Goal: Transaction & Acquisition: Purchase product/service

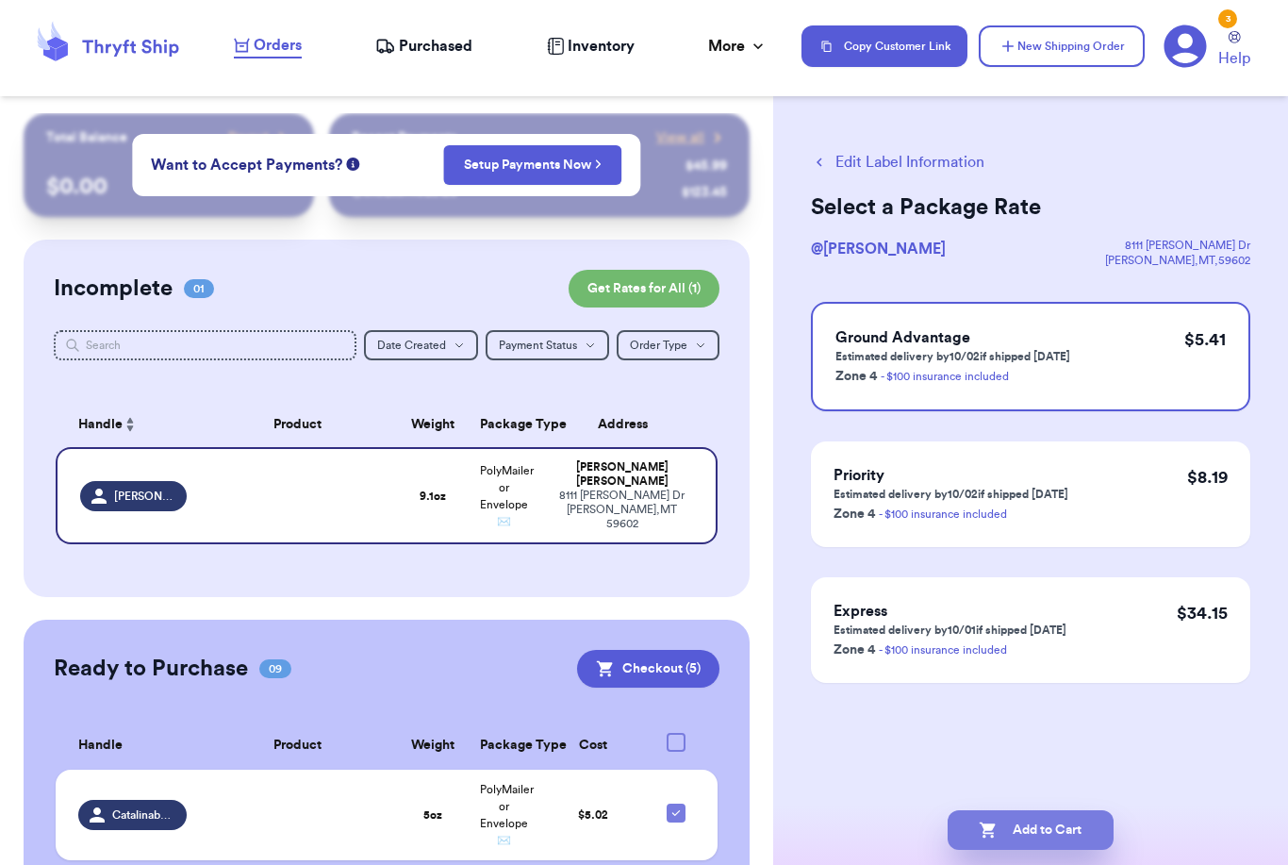
click at [1025, 813] on button "Add to Cart" at bounding box center [1031, 830] width 166 height 40
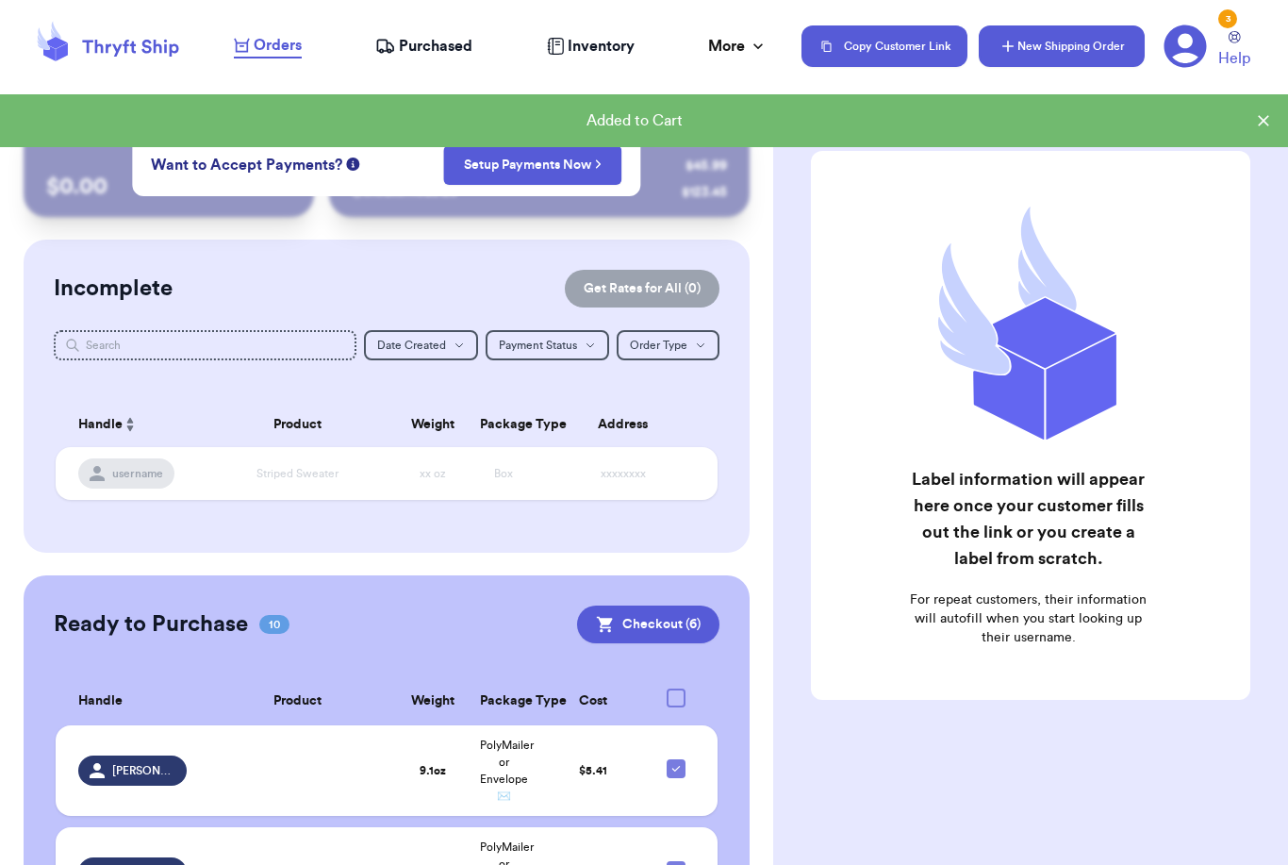
click at [1042, 35] on button "New Shipping Order" at bounding box center [1062, 46] width 166 height 42
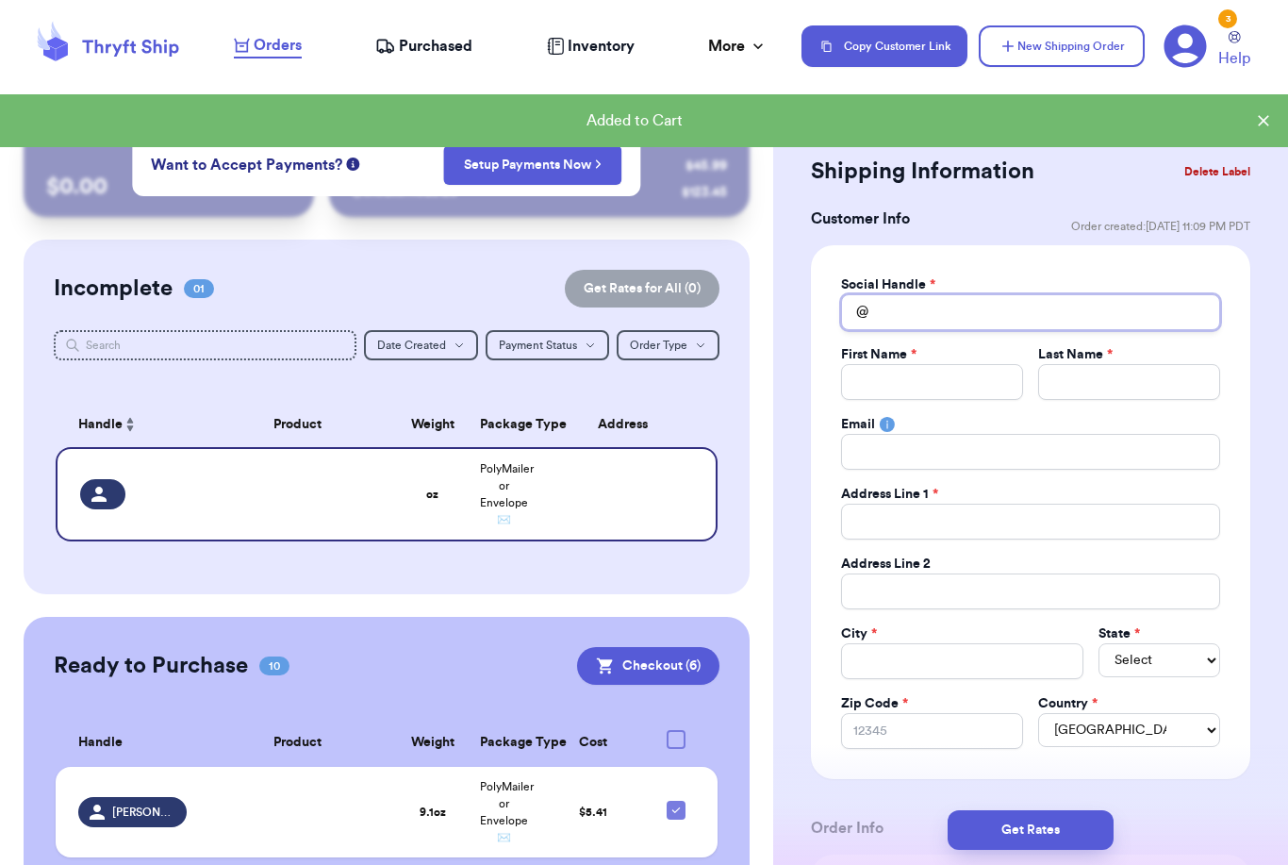
click at [901, 325] on input "Total Amount Paid" at bounding box center [1030, 312] width 379 height 36
type input "C"
type input "Ca"
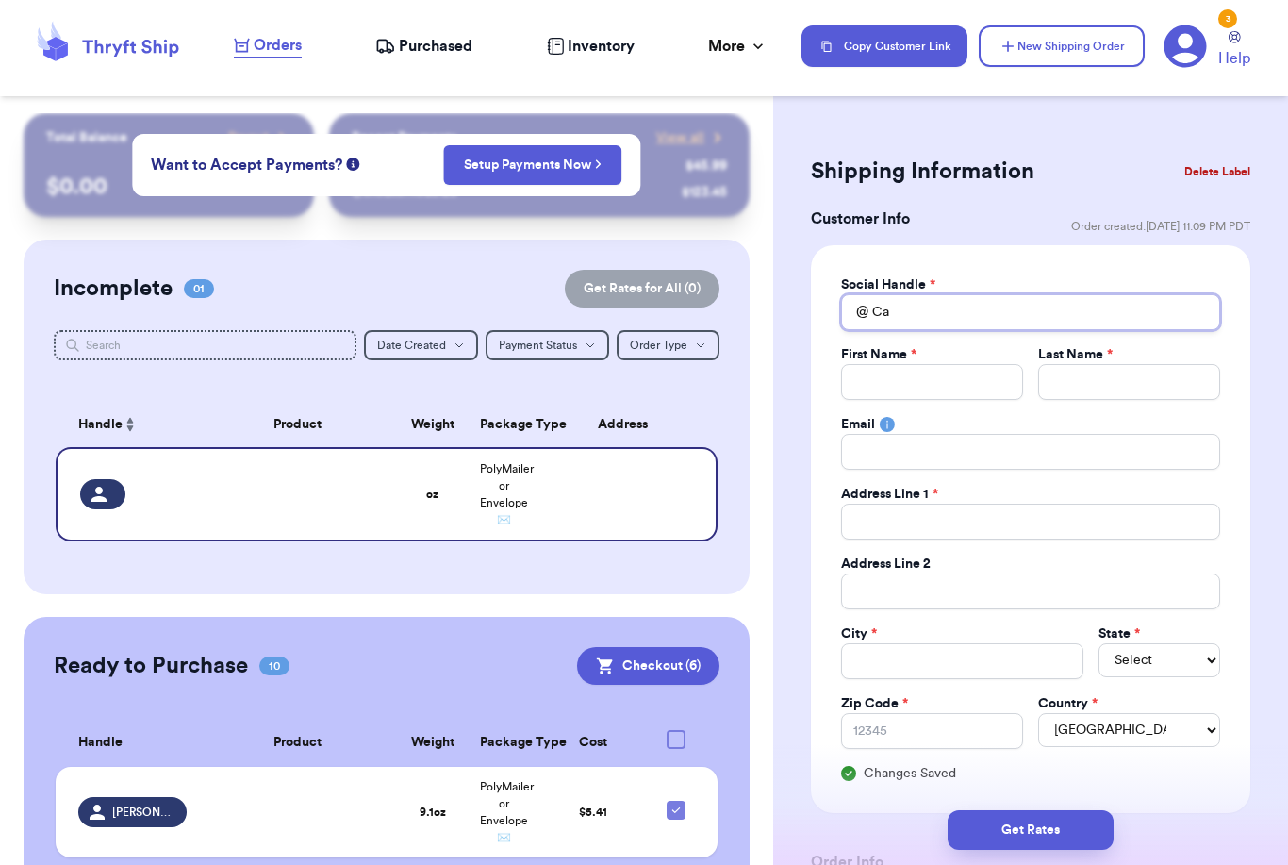
type input "Cas"
type input "Cast"
type input "Cast_"
type input "Cast_j"
type input "Cast_ja"
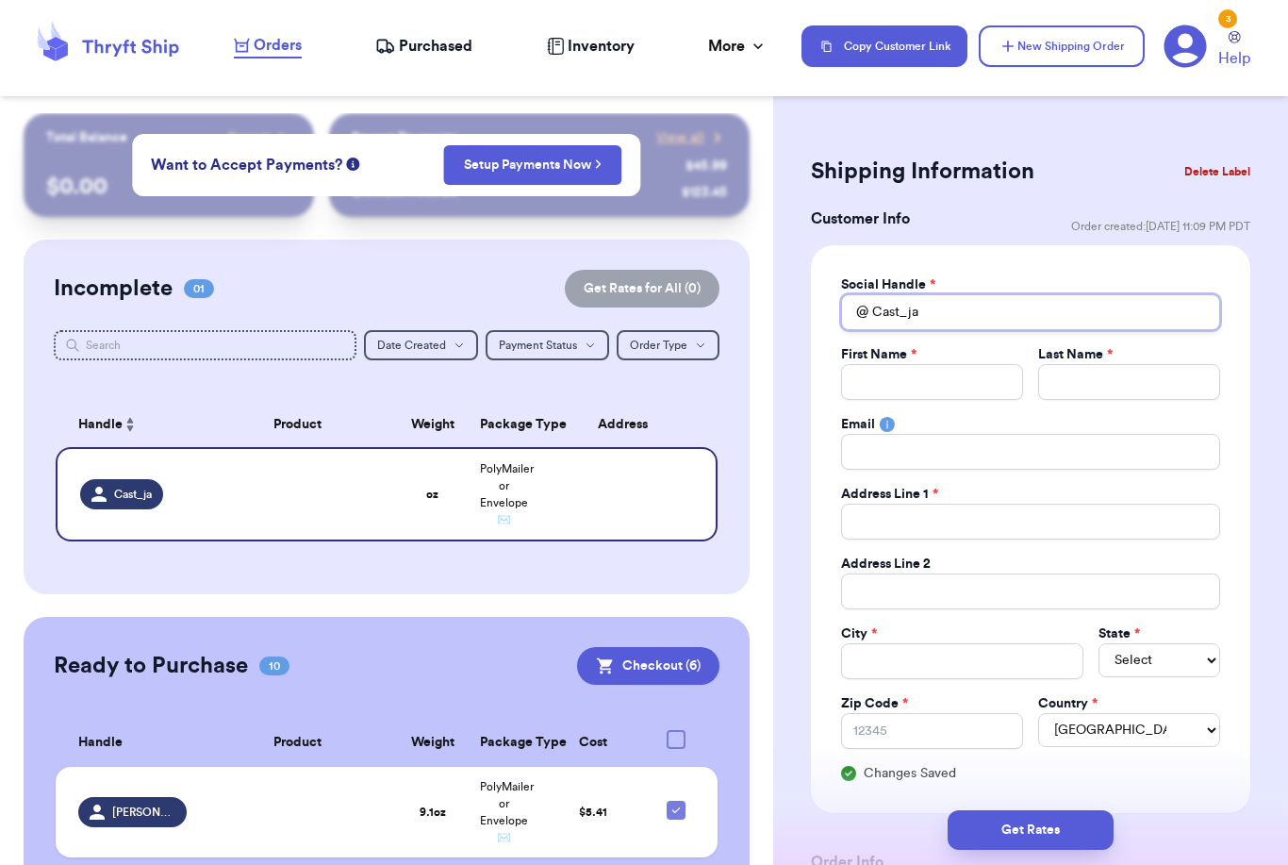
type input "Cast_jas"
type input "Cast_jas0"
type input "Cast_jas07"
type input "J"
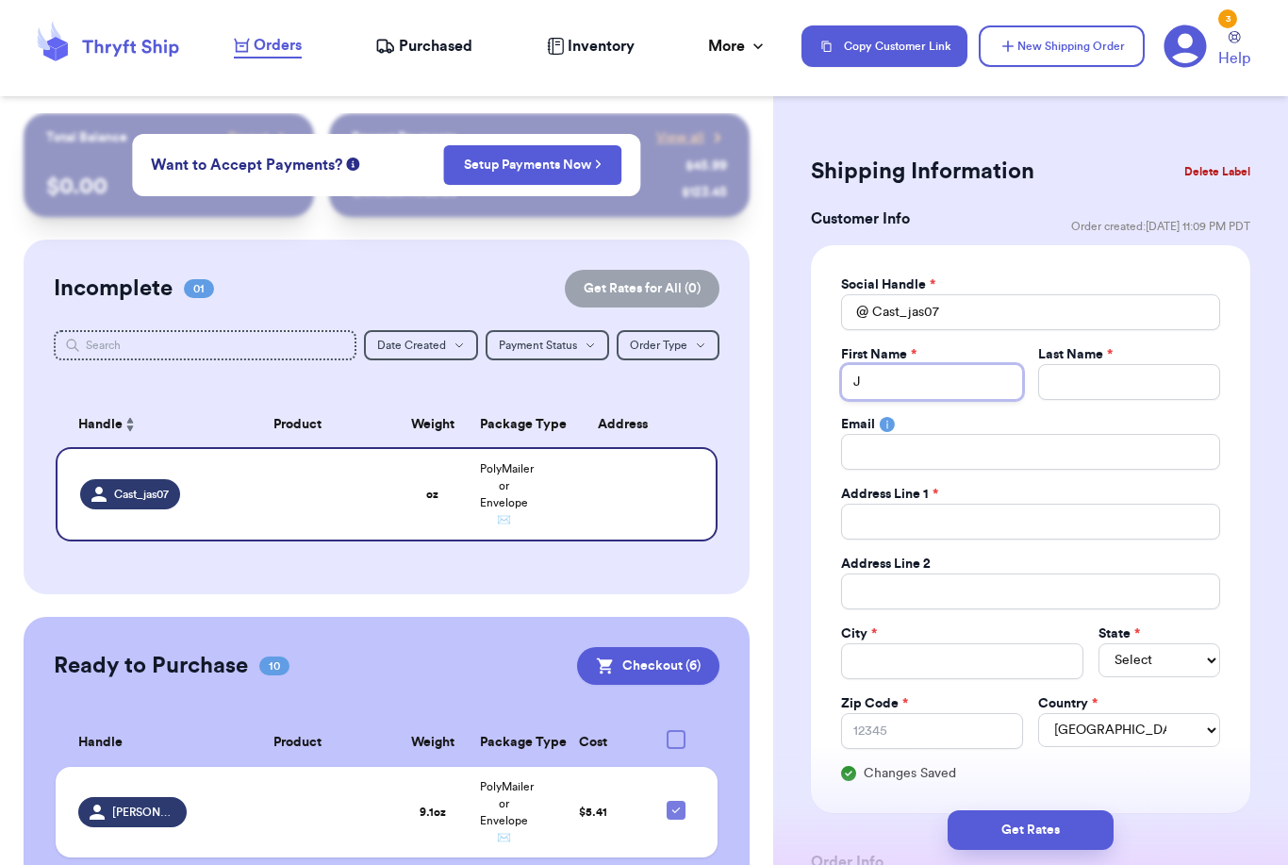
type input "[PERSON_NAME]"
type input "[DEMOGRAPHIC_DATA]"
type input "Jasmi"
type input "[PERSON_NAME]"
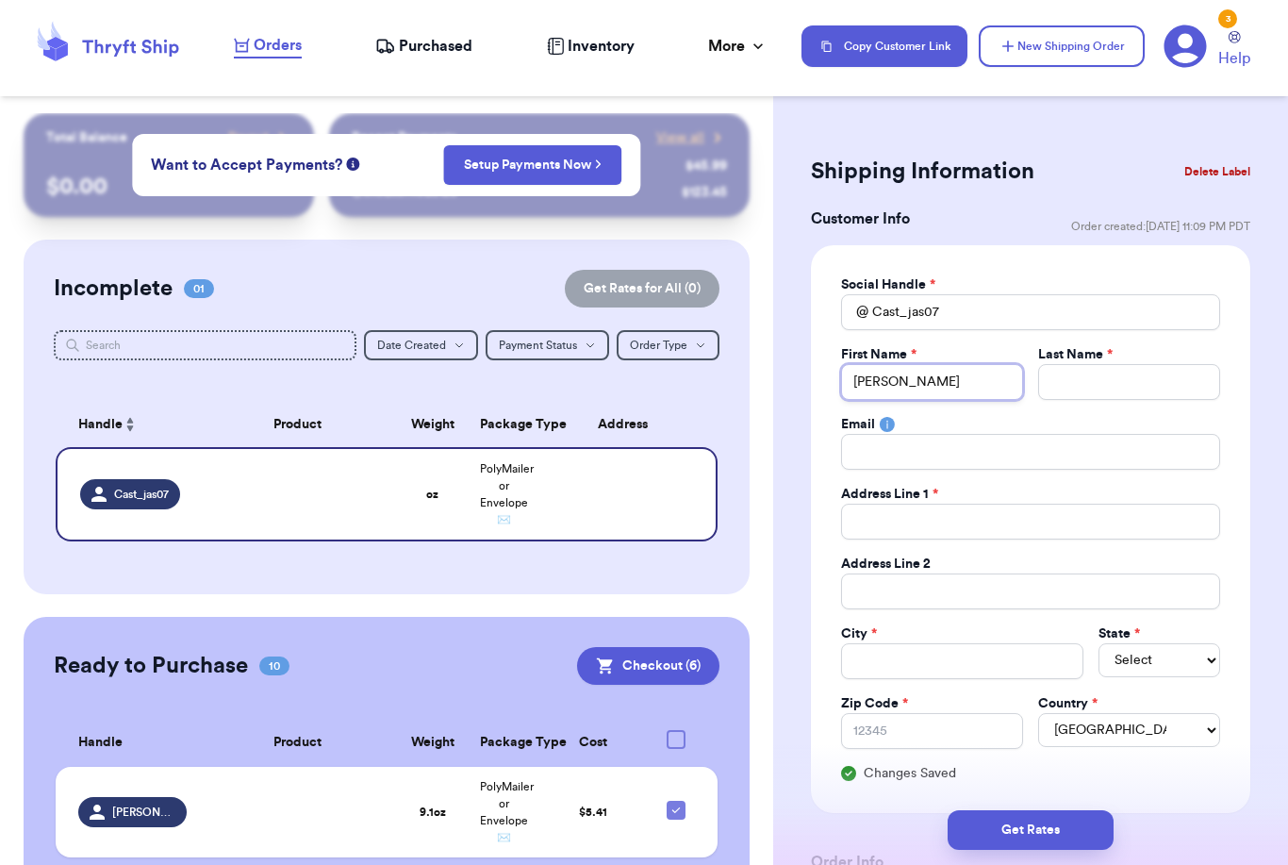
type input "[PERSON_NAME]"
type input "C"
type input "Ca"
type input "Cas"
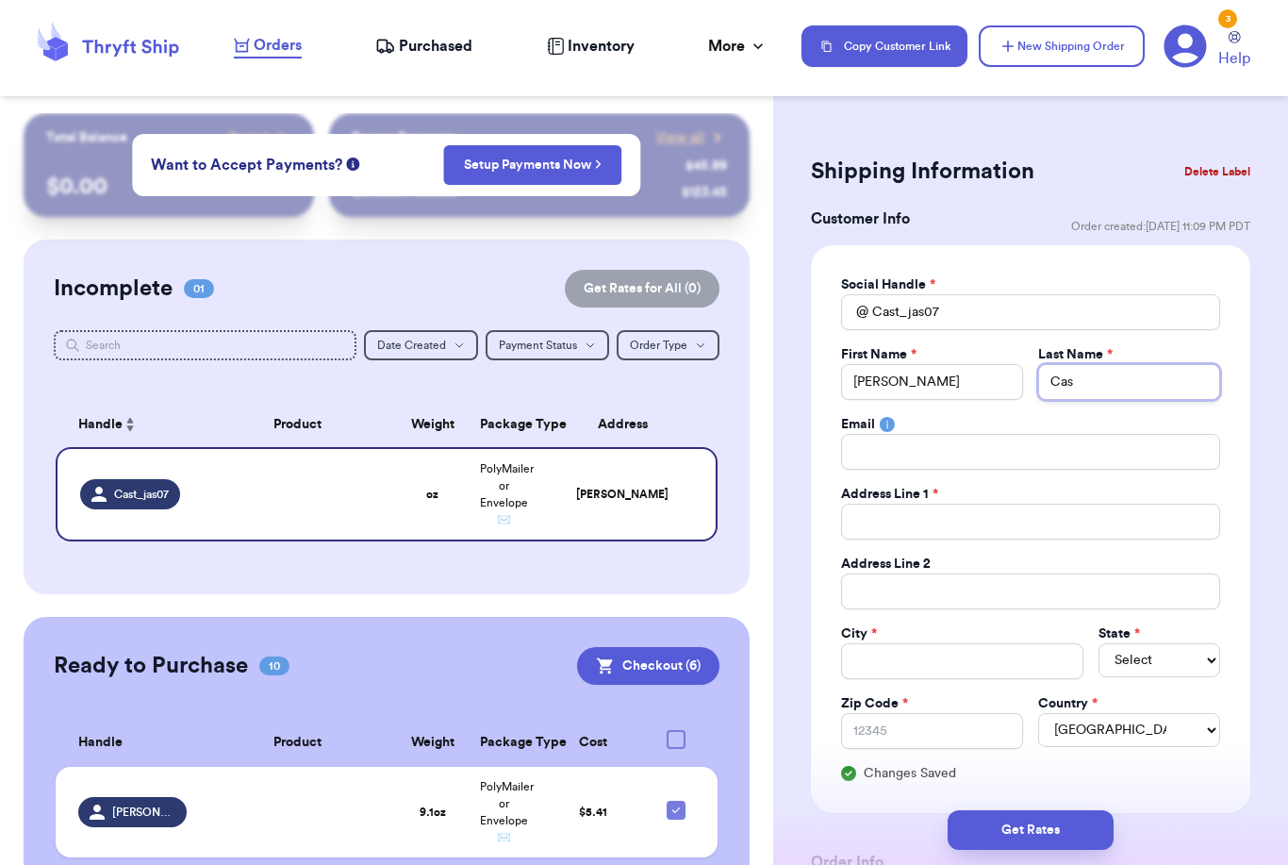
type input "Cast"
type input "Caste"
type input "Castel"
type input "Castell"
type input "Castella"
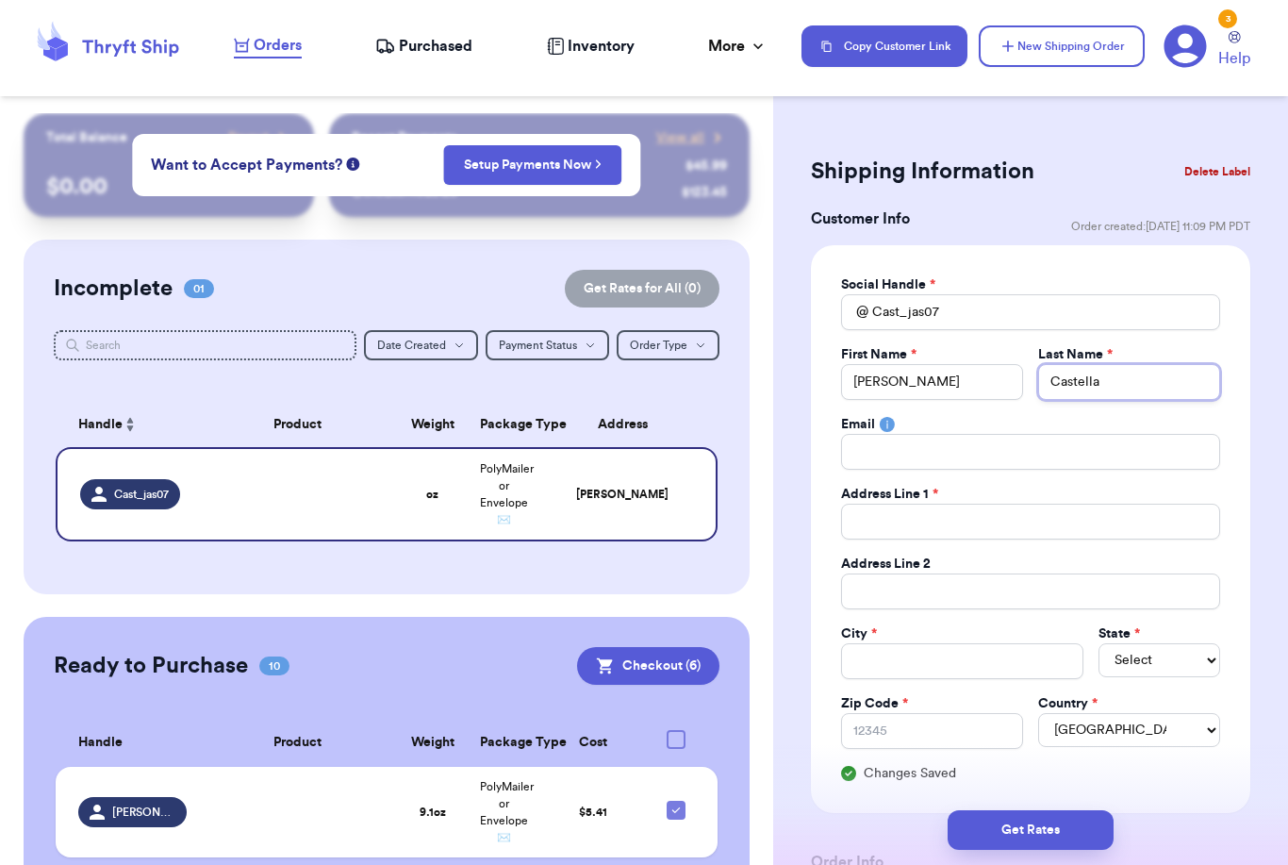
type input "Castellan"
type input "[PERSON_NAME]"
type input "1"
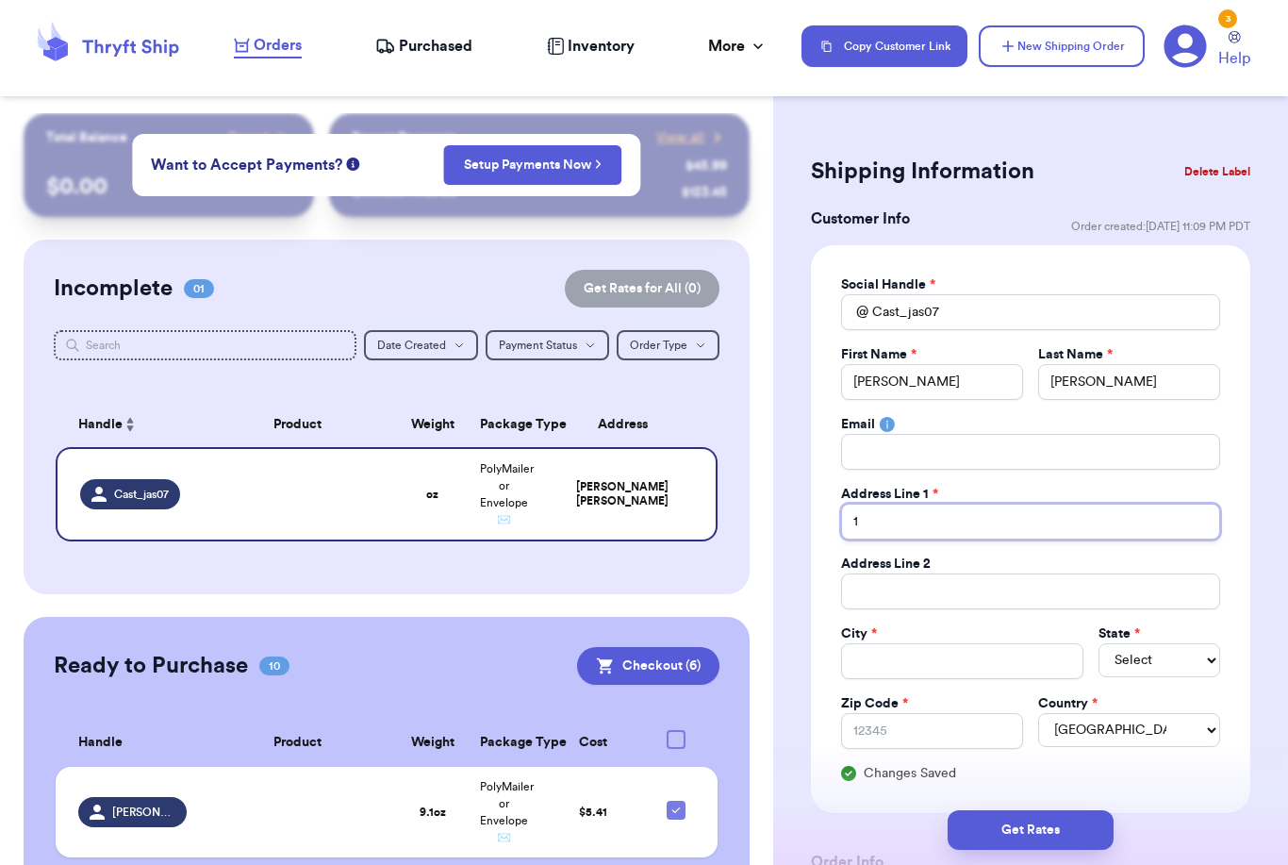
type input "13"
type input "133"
type input "1339"
type input "1339 S"
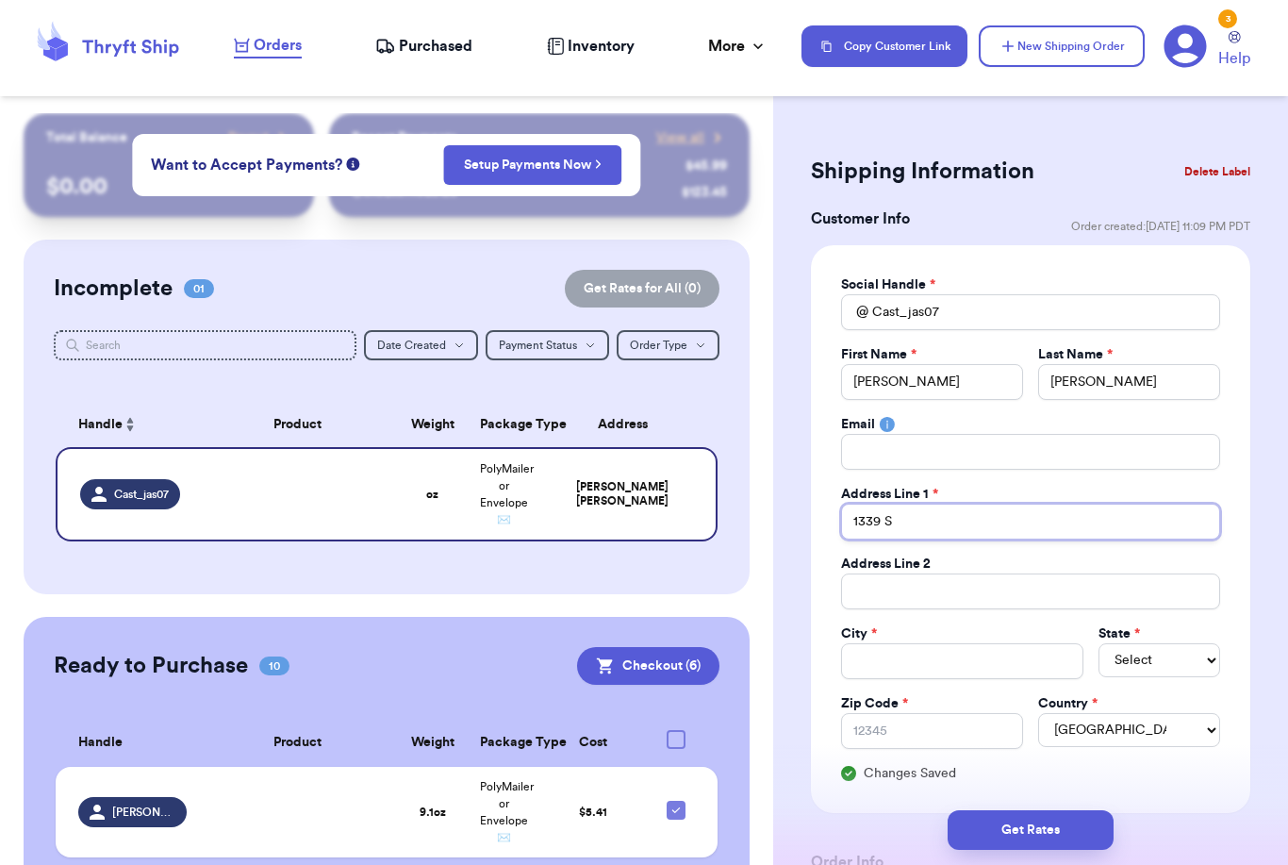
type input "1339 Su"
type input "1339 Sun"
type input "1339 Suns"
type input "1339 Sunsh"
type input "1339 Sunshi"
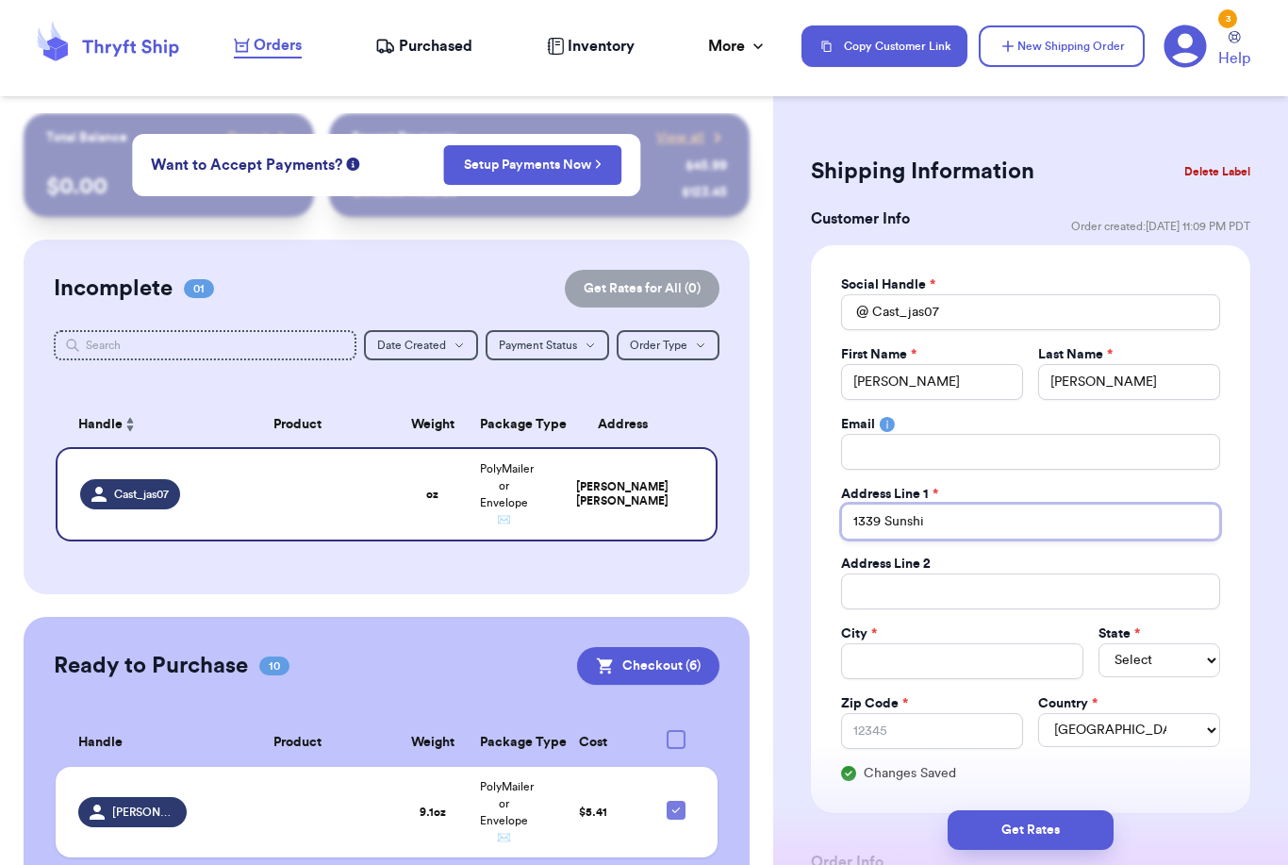
type input "1339 Sunshin"
type input "1339 Sunshine"
type input "1339 Sunshine D"
type input "1339 Sunshine Dr"
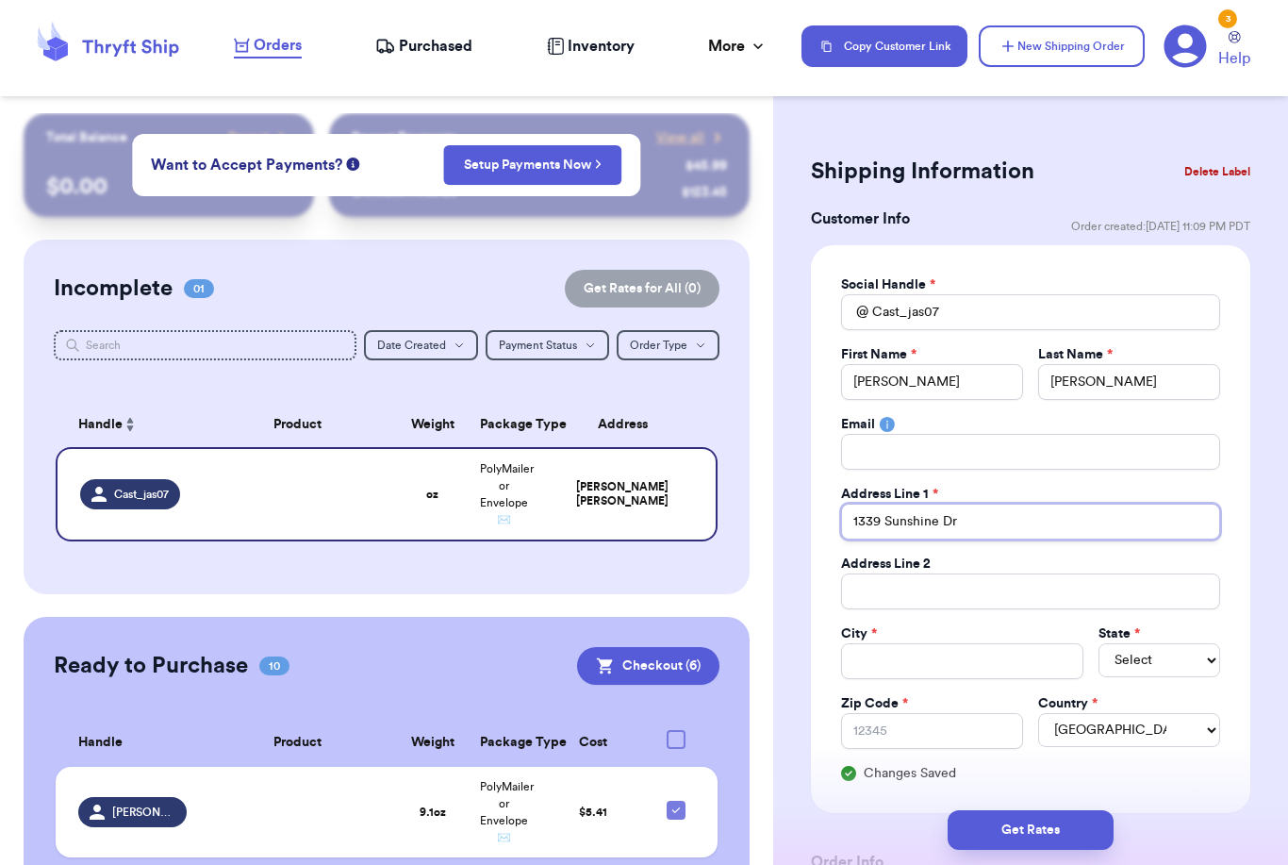
type input "1339 Sunshine Dr"
type input "A"
type input "Al"
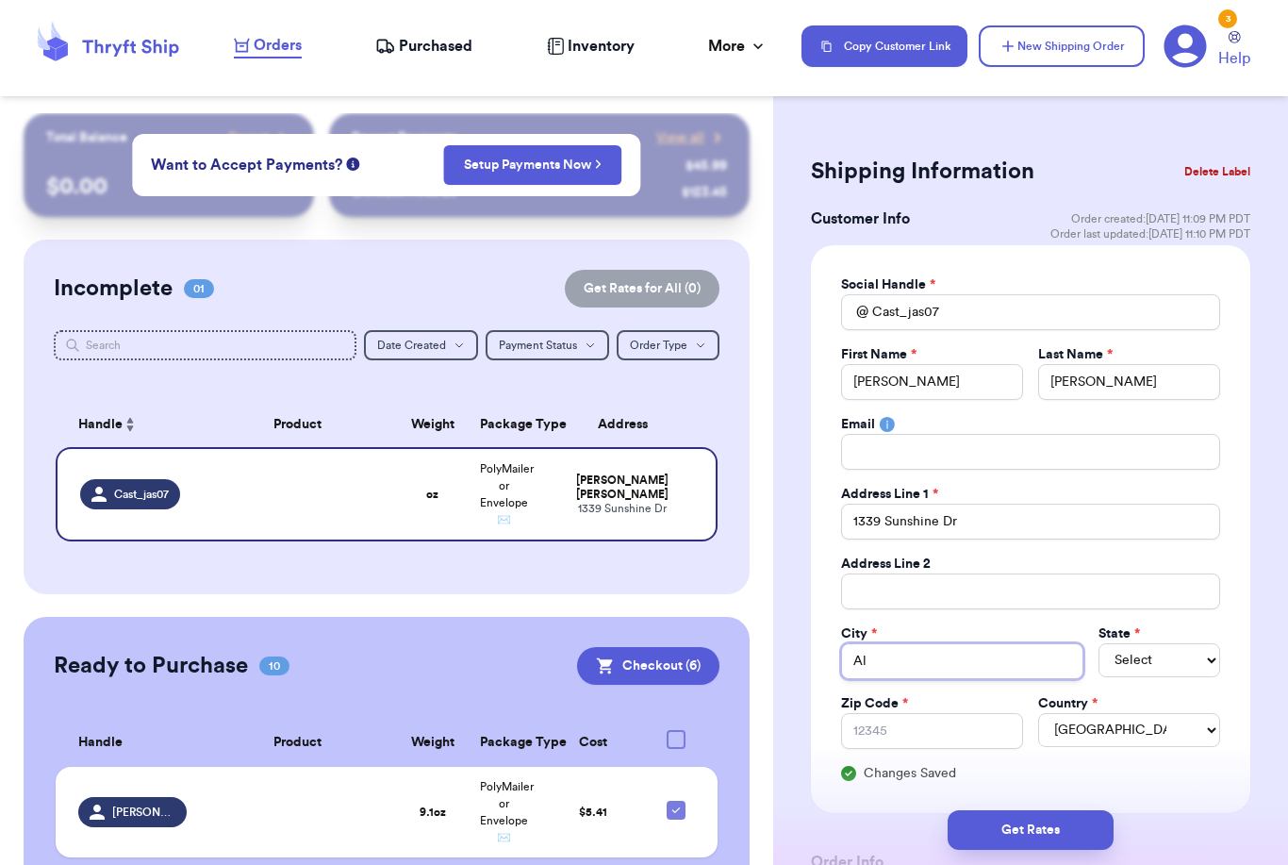
type input "Ala"
type input "Alam"
type input "Alamo"
select select "[GEOGRAPHIC_DATA]"
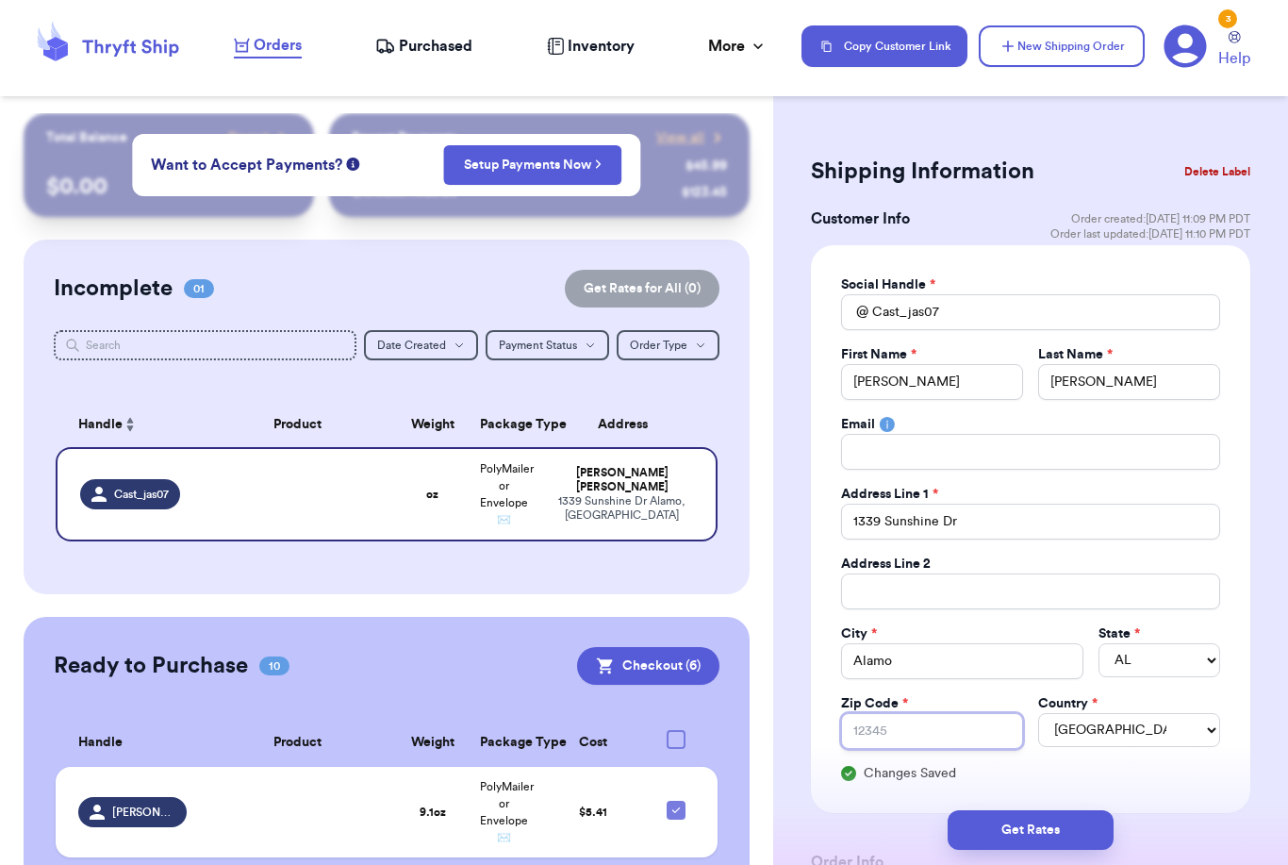
click at [975, 732] on input "Zip Code *" at bounding box center [932, 731] width 182 height 36
type input "7"
type input "78"
type input "785"
type input "7851"
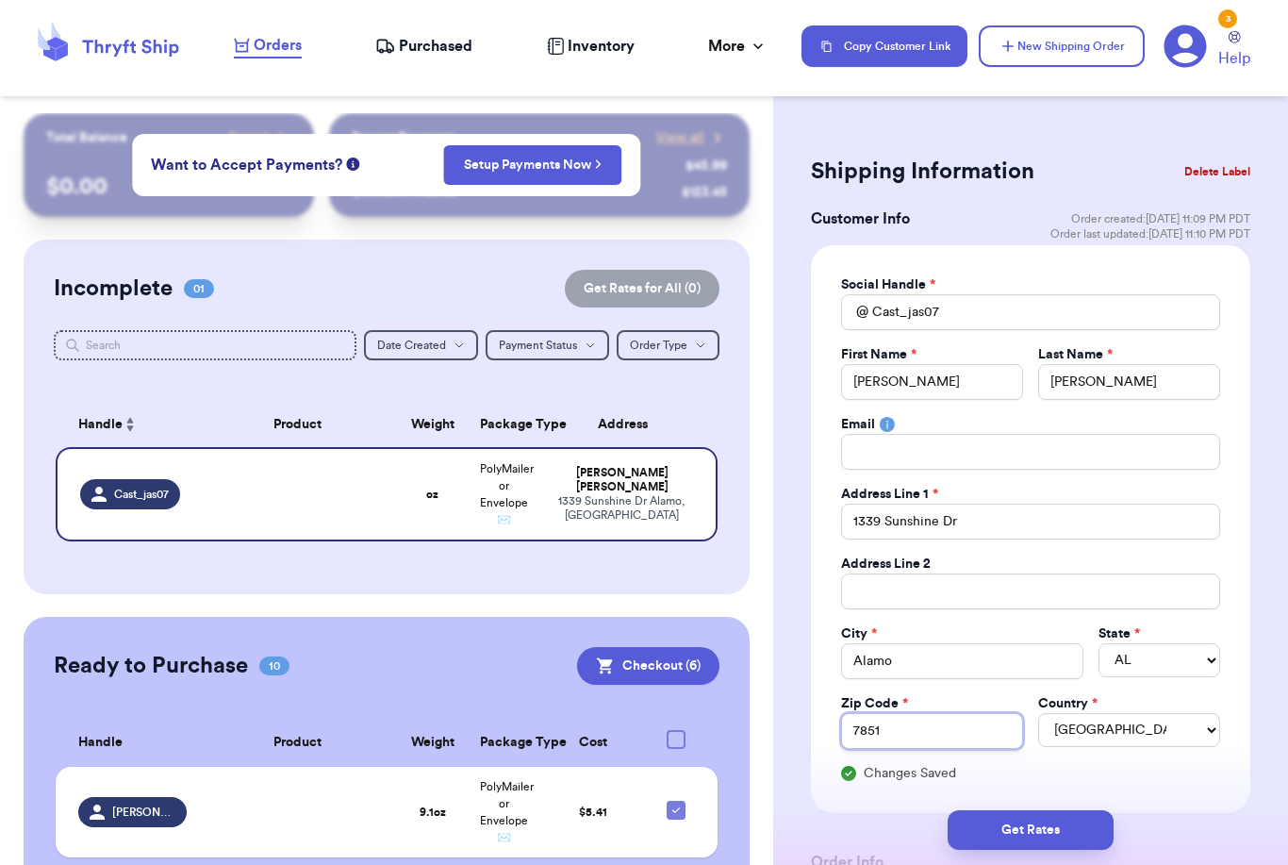
type input "78516"
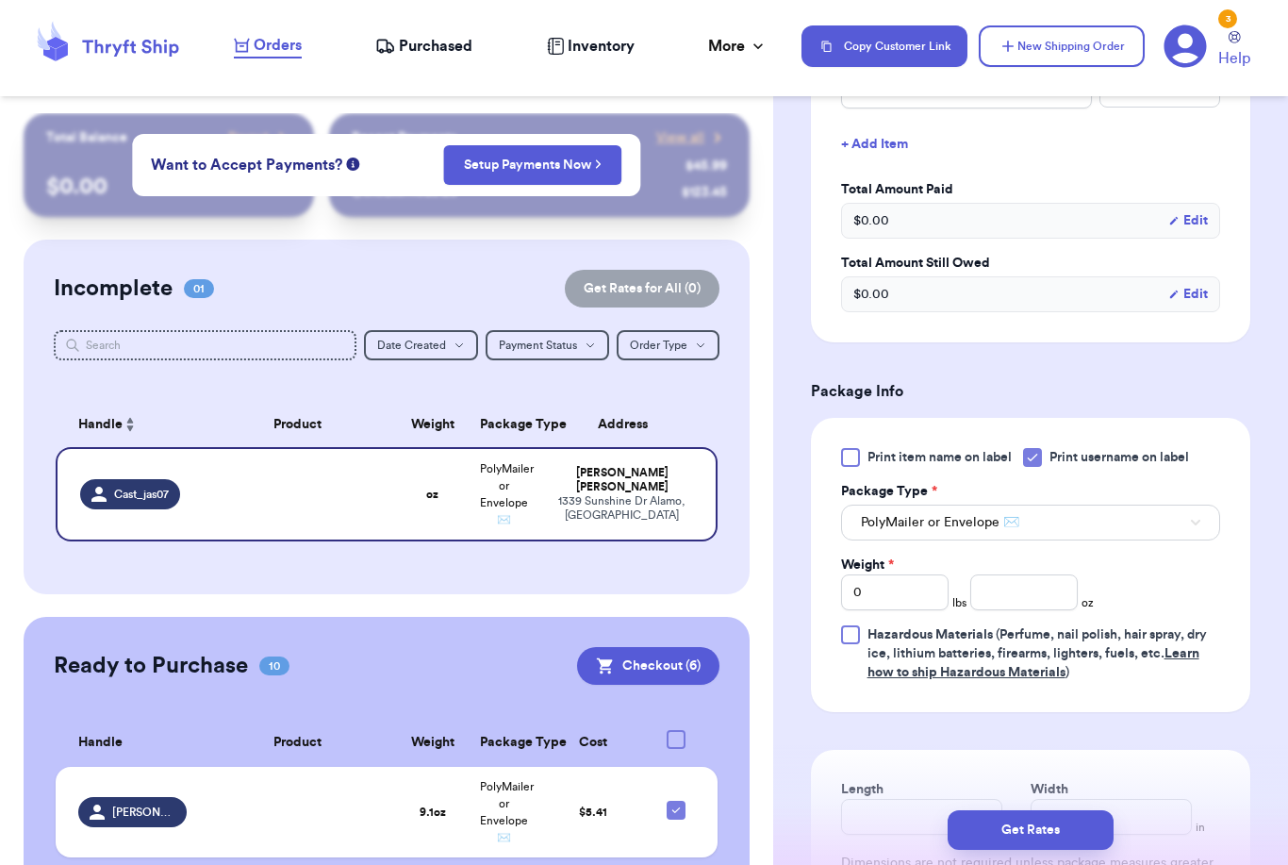
scroll to position [868, 0]
type input "78516"
click at [1048, 596] on input "number" at bounding box center [1025, 593] width 108 height 36
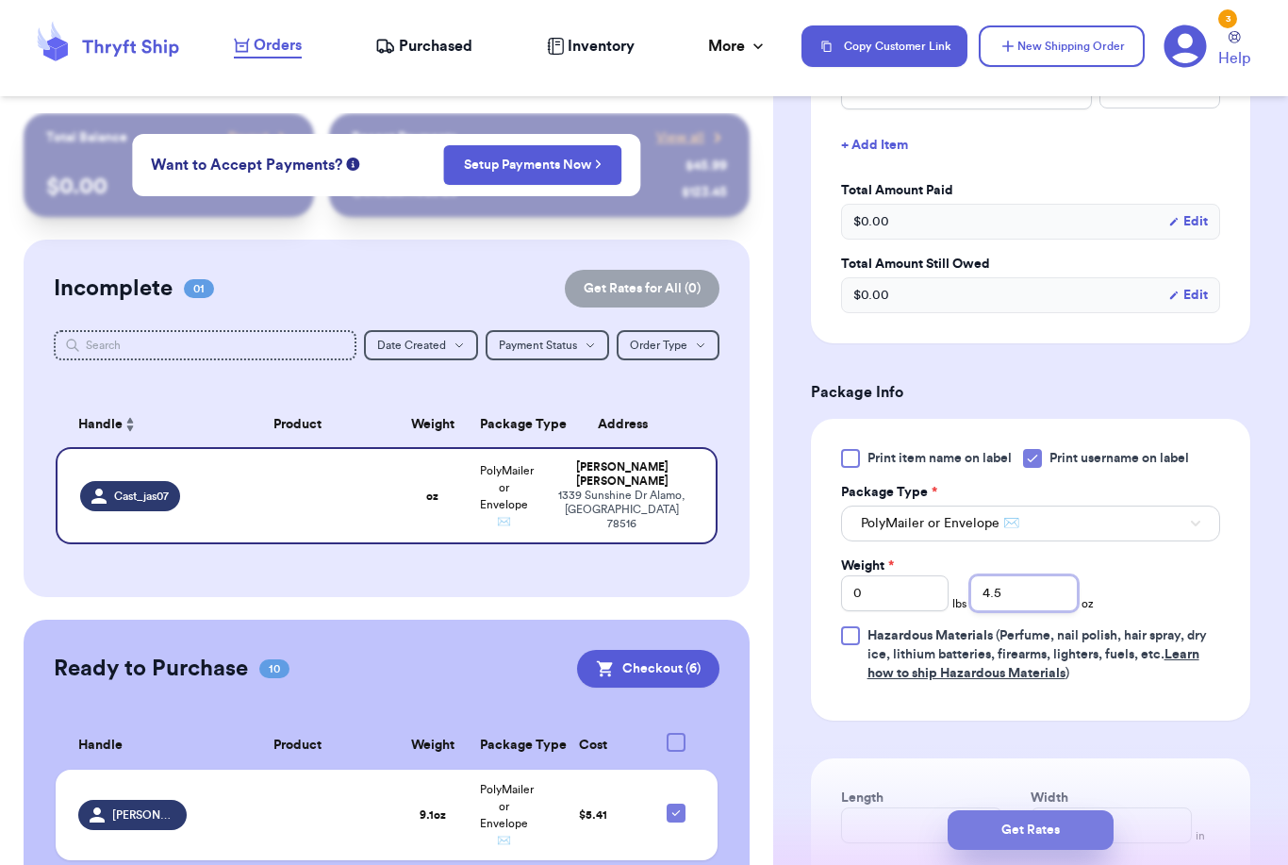
type input "4.5"
click at [1105, 810] on button "Get Rates" at bounding box center [1031, 830] width 166 height 40
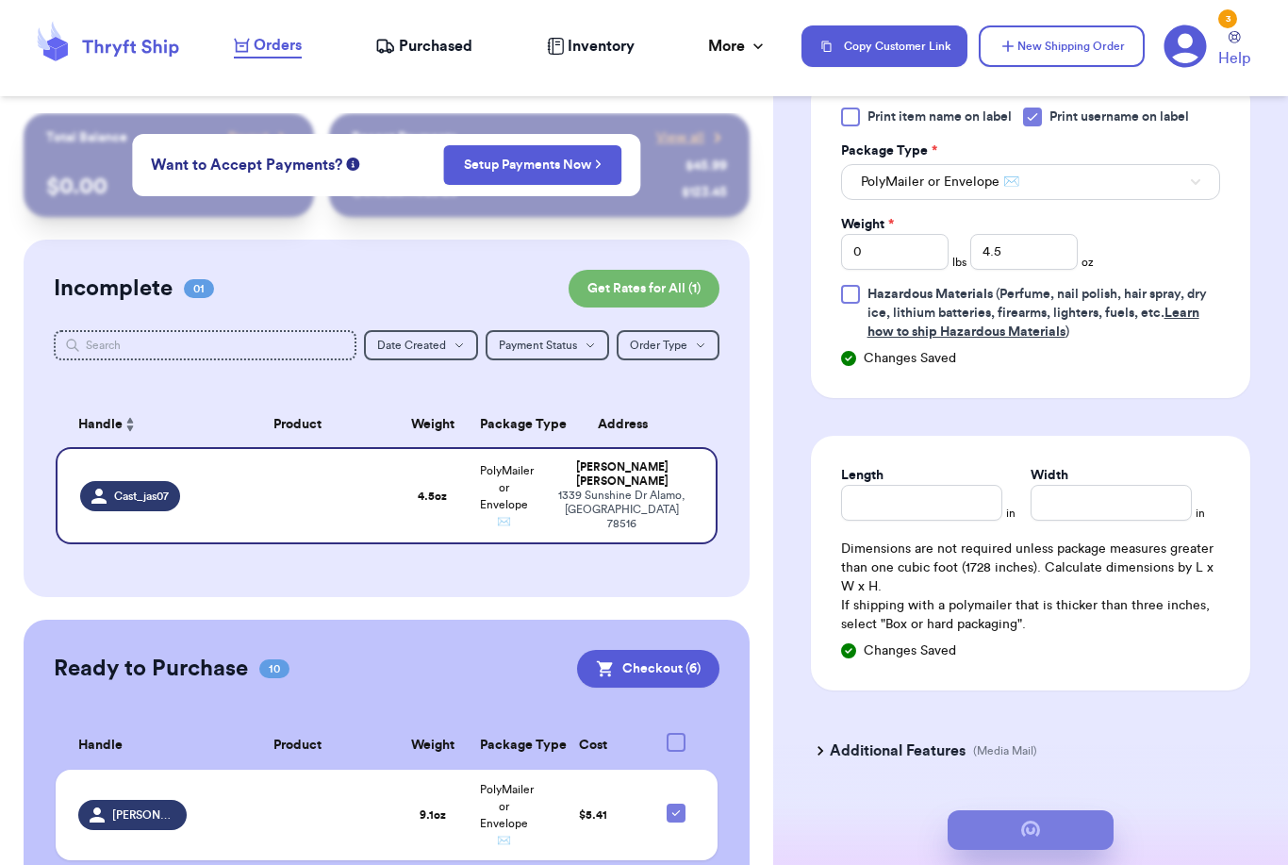
scroll to position [0, 0]
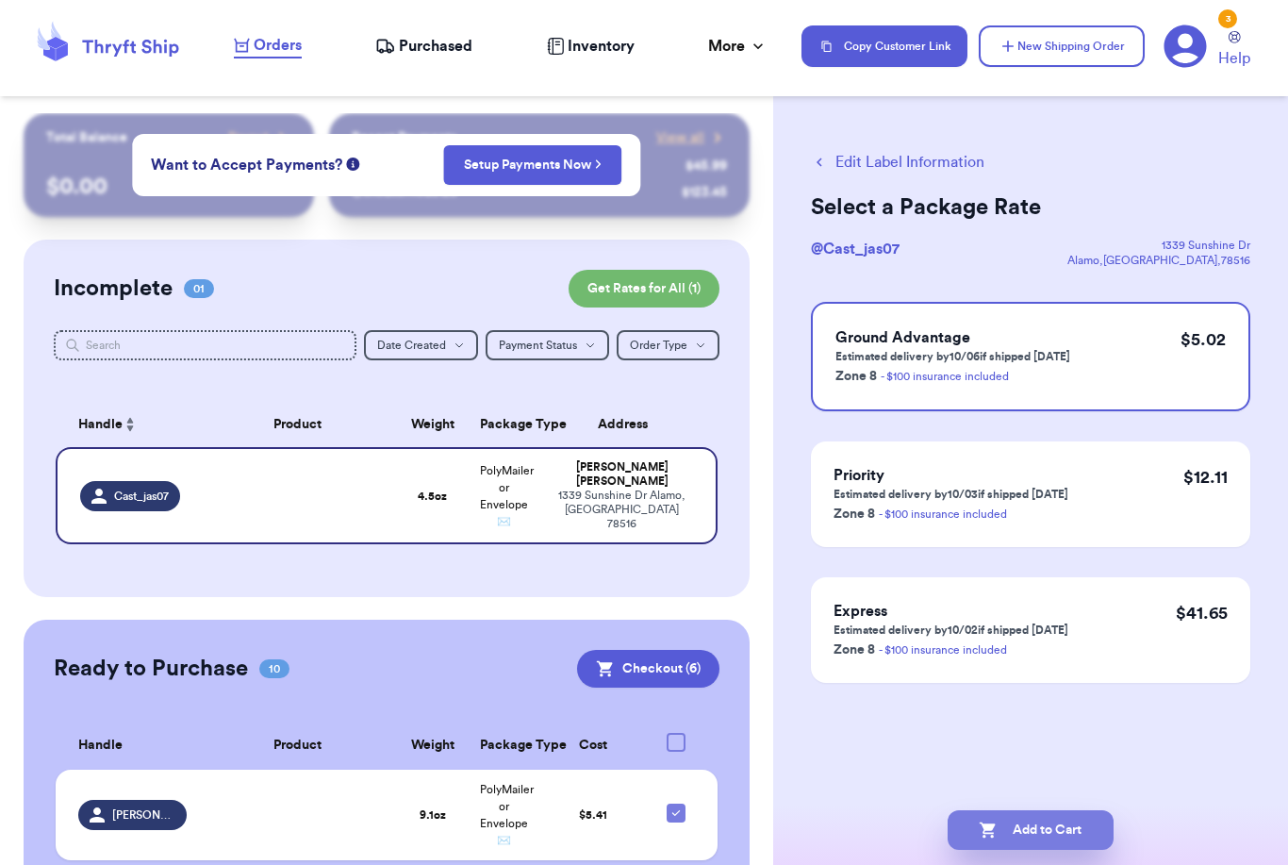
click at [1006, 810] on button "Add to Cart" at bounding box center [1031, 830] width 166 height 40
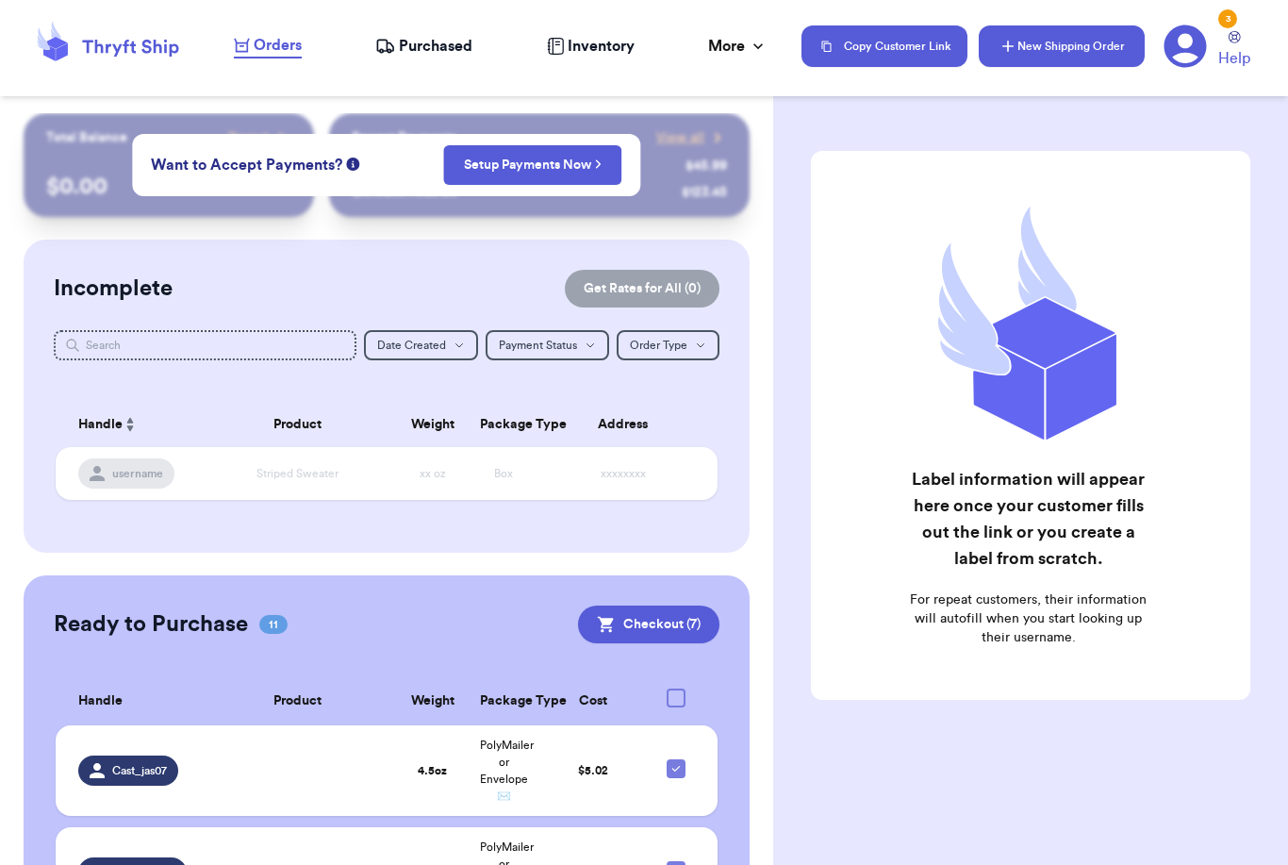
click at [1095, 64] on button "New Shipping Order" at bounding box center [1062, 46] width 166 height 42
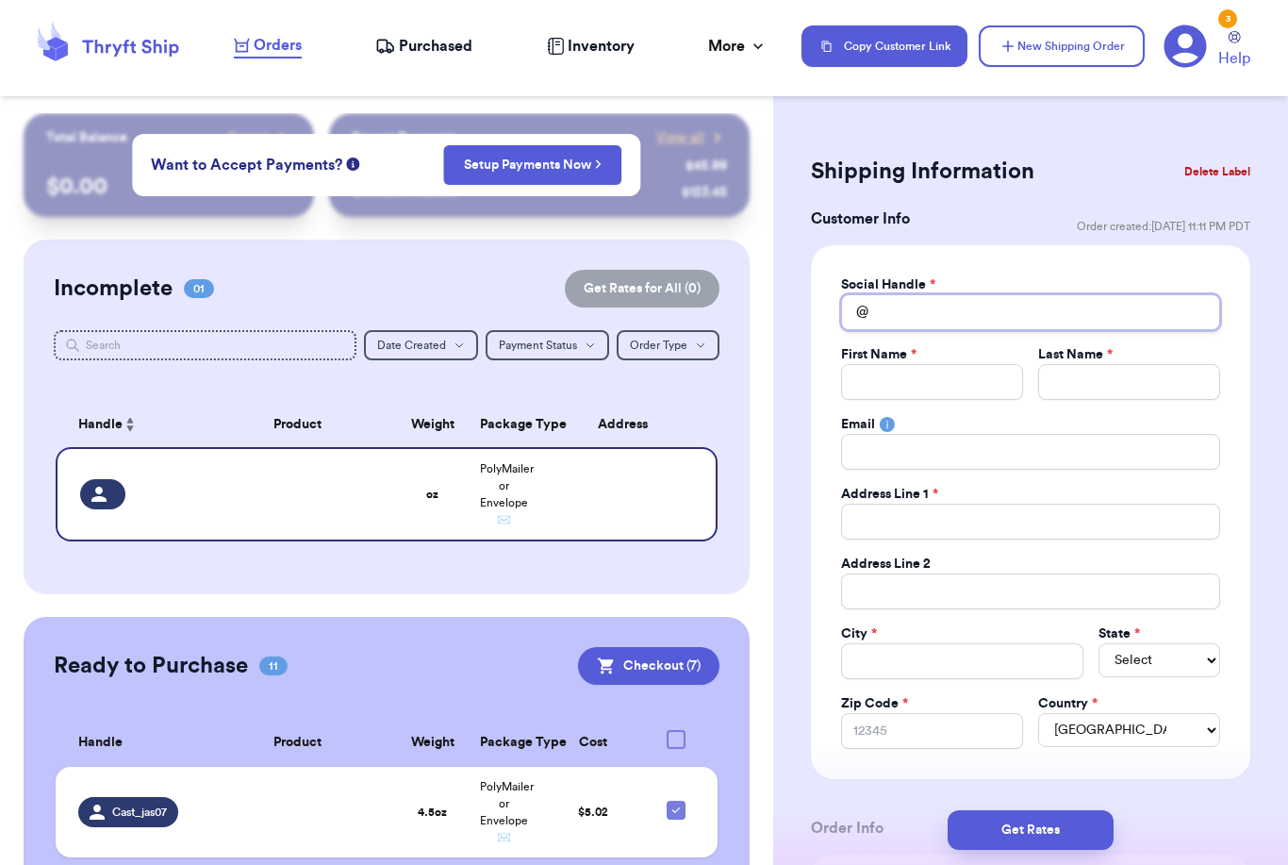
click at [932, 305] on input "Total Amount Paid" at bounding box center [1030, 312] width 379 height 36
type input "C"
type input "Ca"
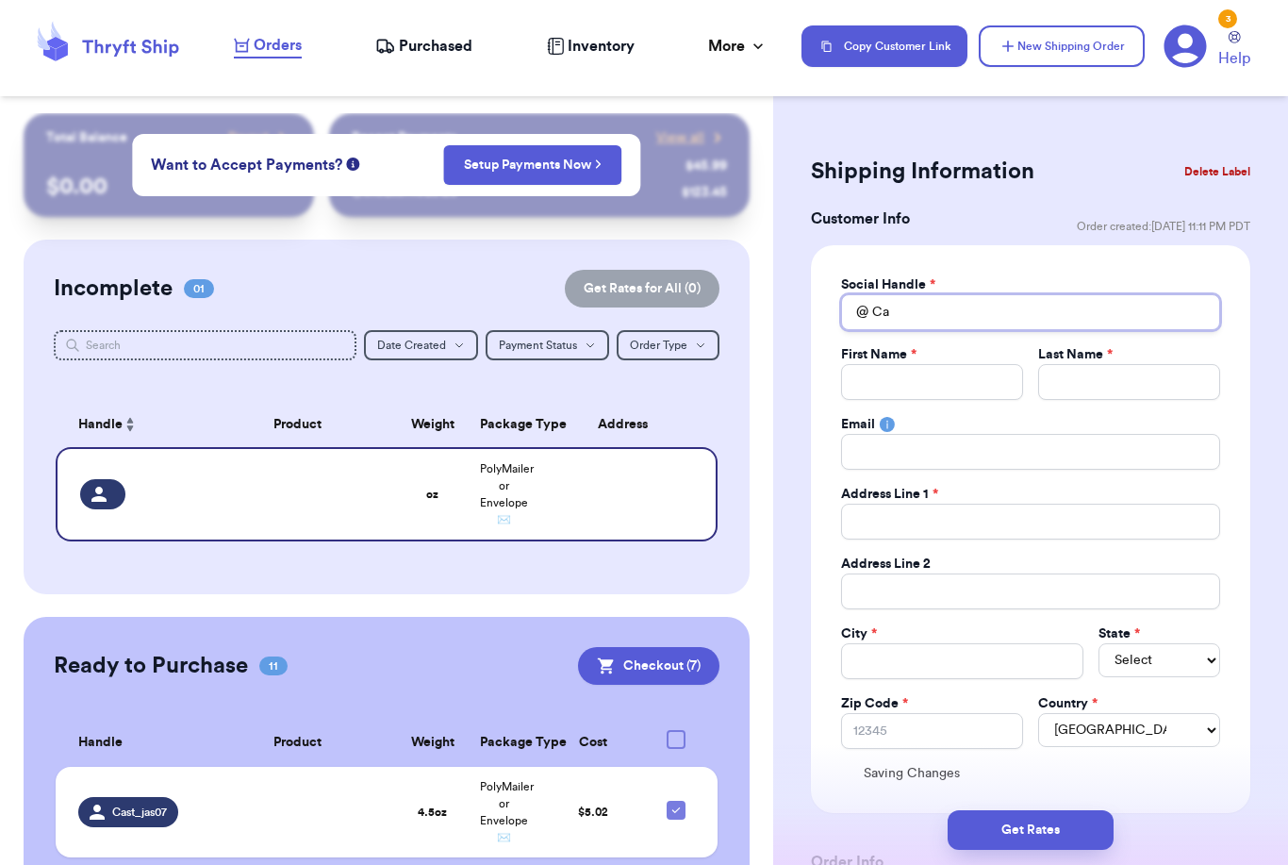
type input "Car"
type input "Caro"
type input "[PERSON_NAME]"
type input "Caroli"
type input "Carolin"
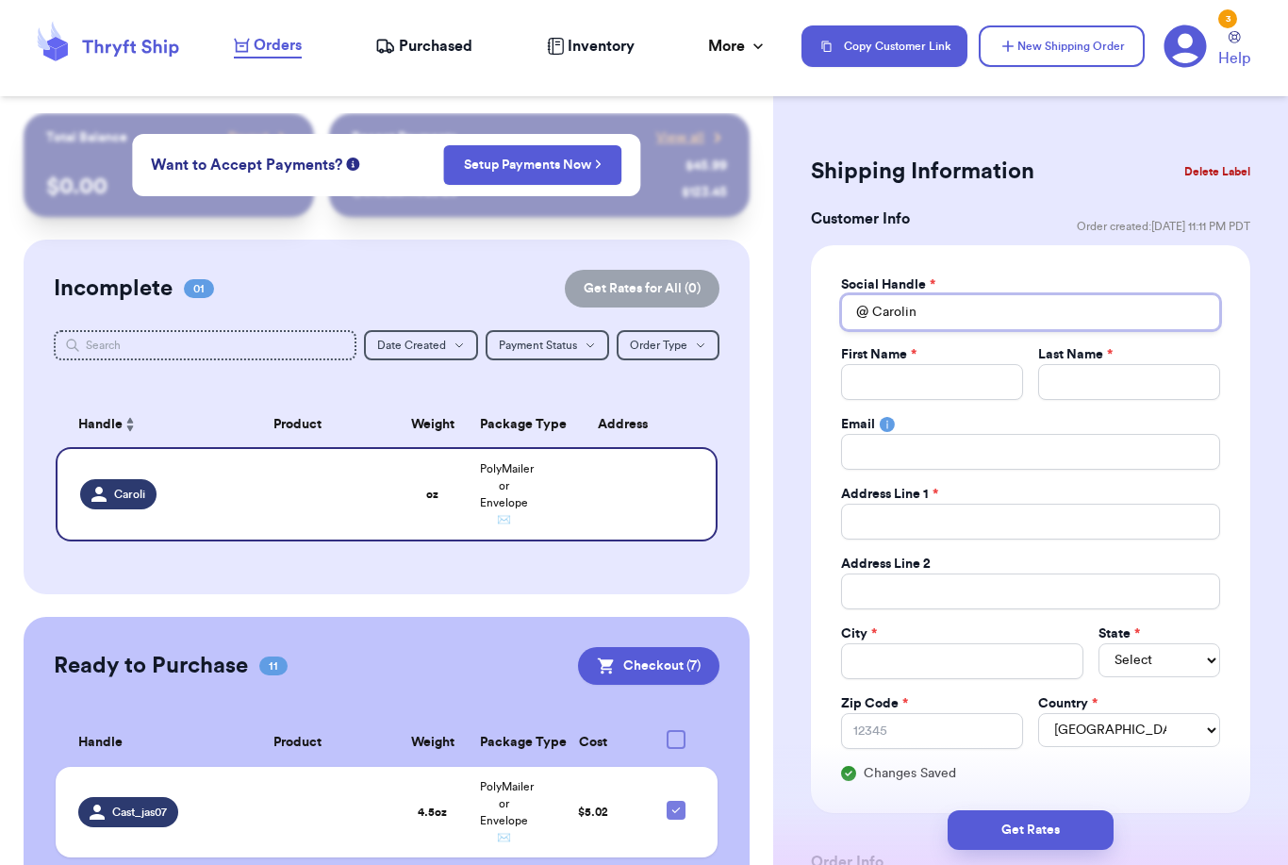
type input "[PERSON_NAME]"
type input "Caroline_"
type input "Caroline_a"
type input "Caroline_ad"
type input "Caroline_ada"
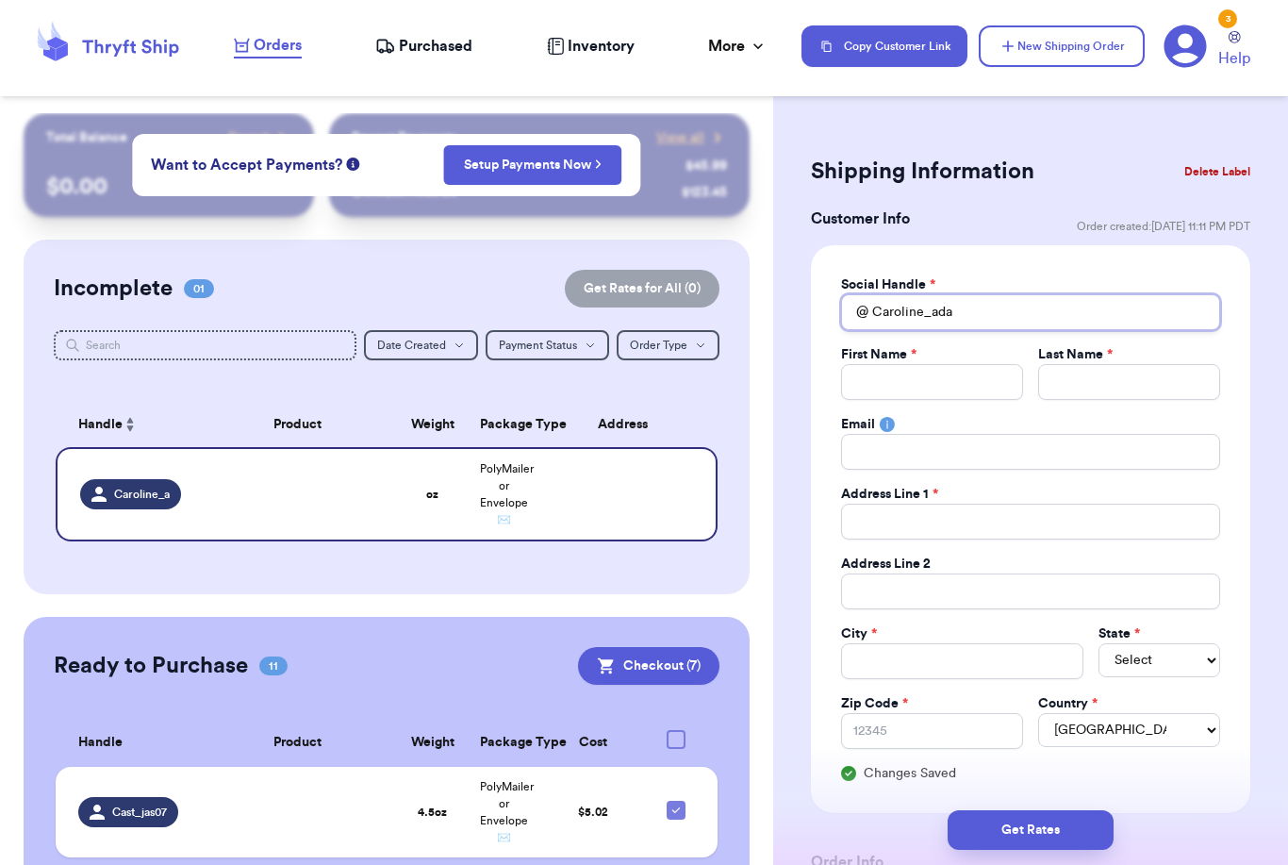
type input "Caroline_adam"
type input "Caroline_adame"
type input "Caroline_adame_"
type input "C"
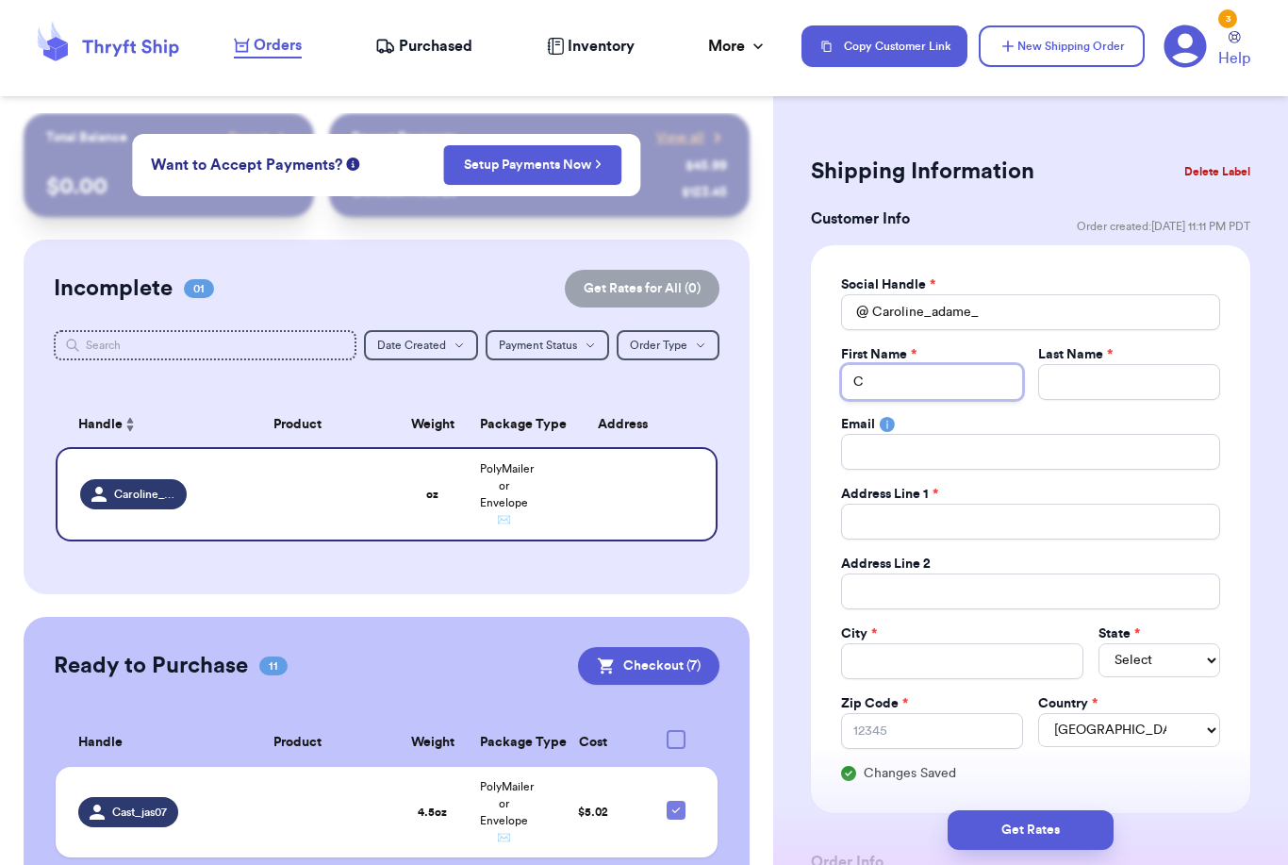
type input "Ca"
type input "Car"
type input "Caro"
type input "[PERSON_NAME]"
type input "Caroli"
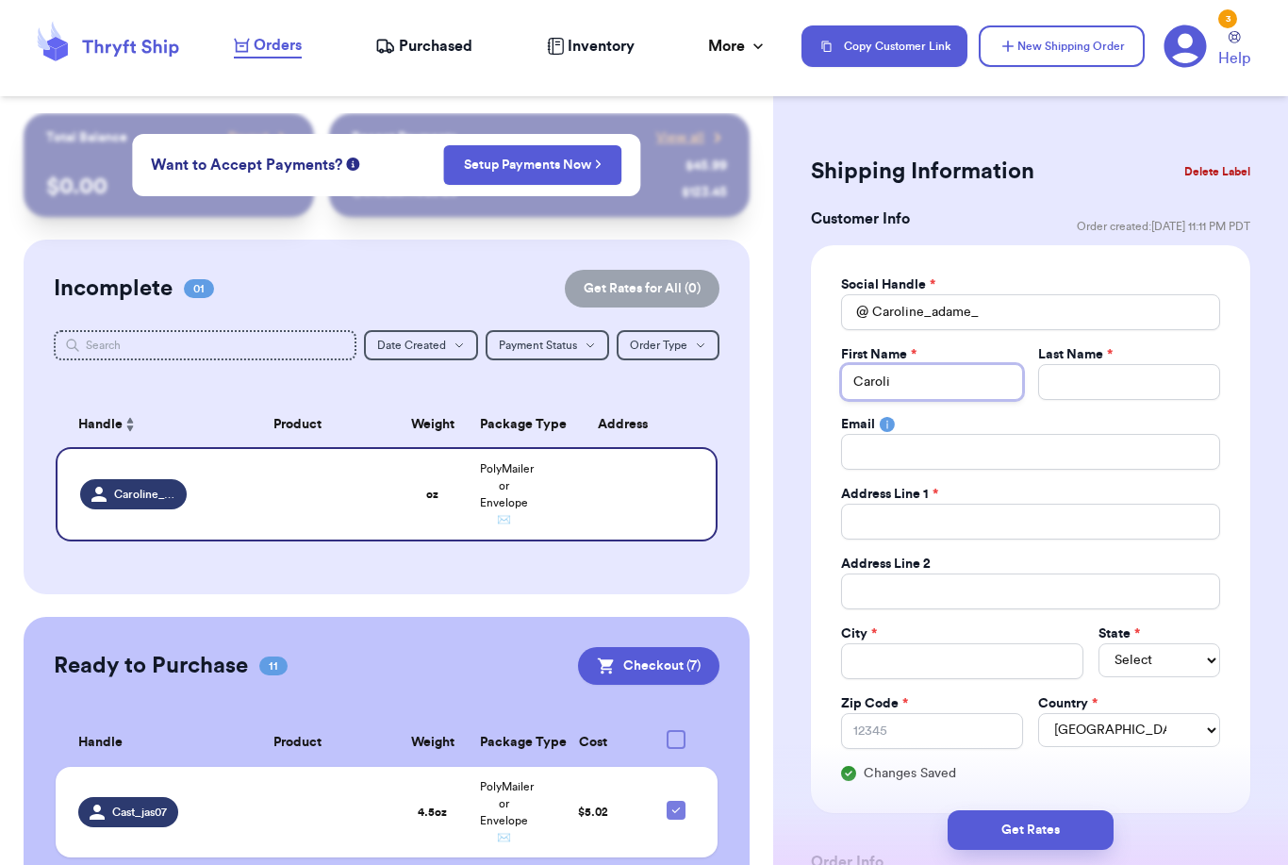
type input "Carolin"
type input "[PERSON_NAME]"
type input "G"
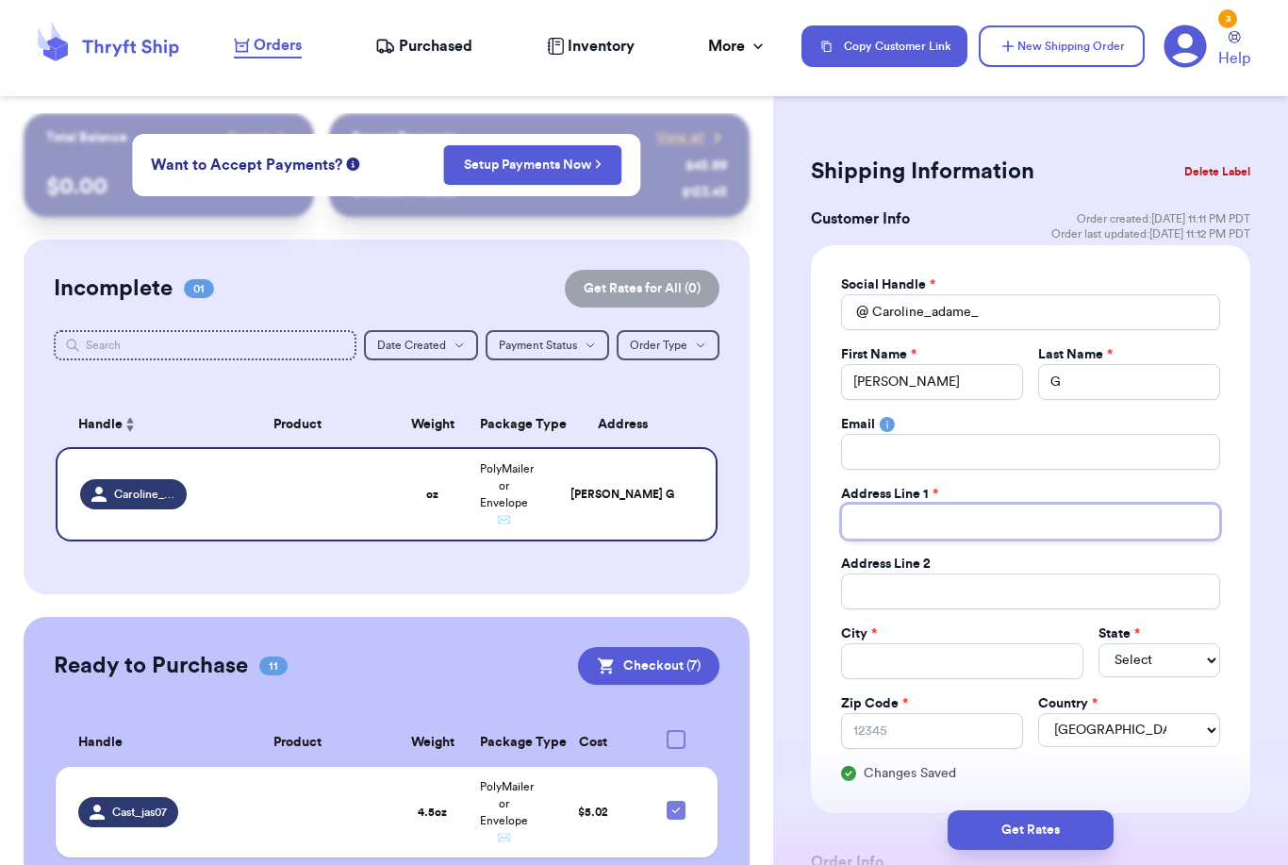
type input "2"
type input "27"
type input "272"
type input "2729"
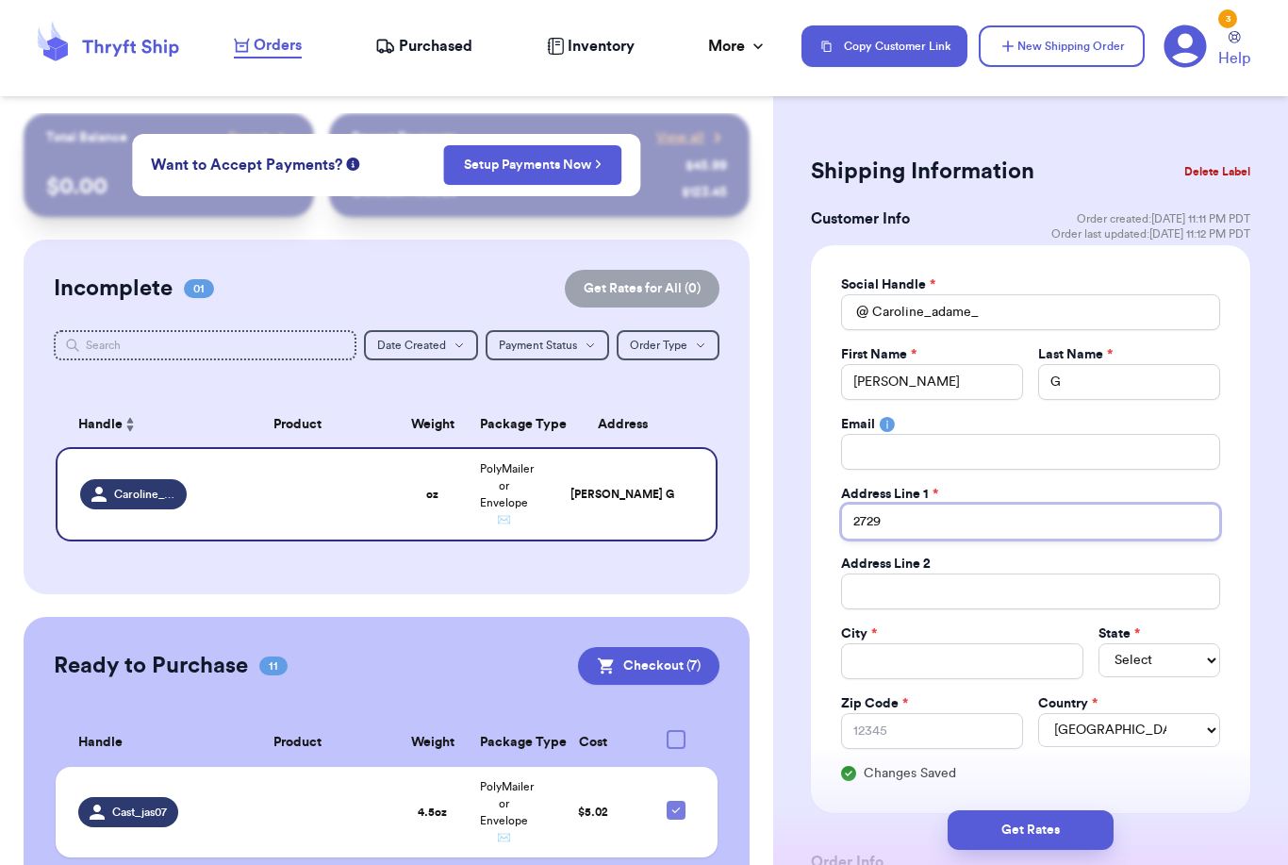
type input "2729 S"
type input "2729 So"
type input "2729 Sou"
type input "2729 Sout"
type input "2729 South"
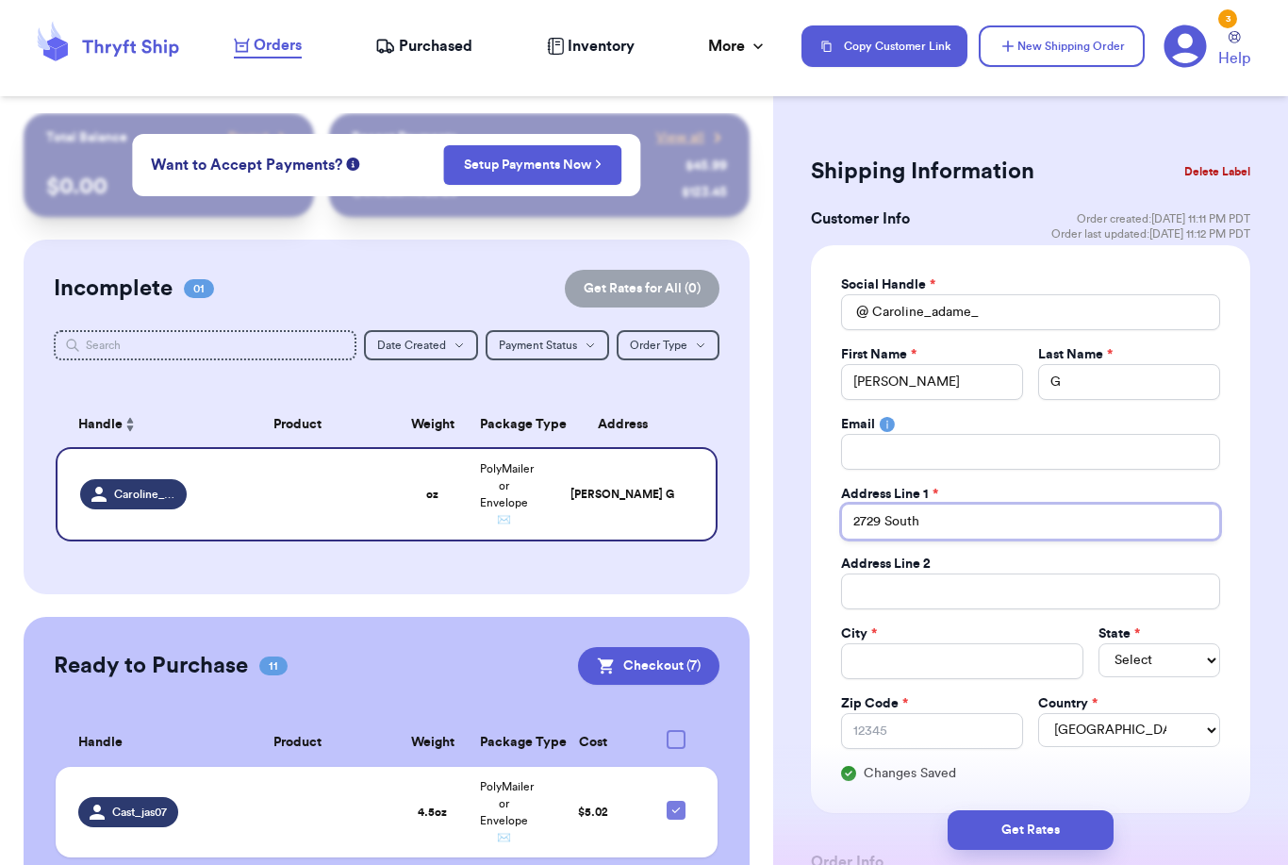
type input "2729 Southw"
type input "2729 Southwi"
click at [969, 727] on input "Zip Code *" at bounding box center [932, 731] width 182 height 36
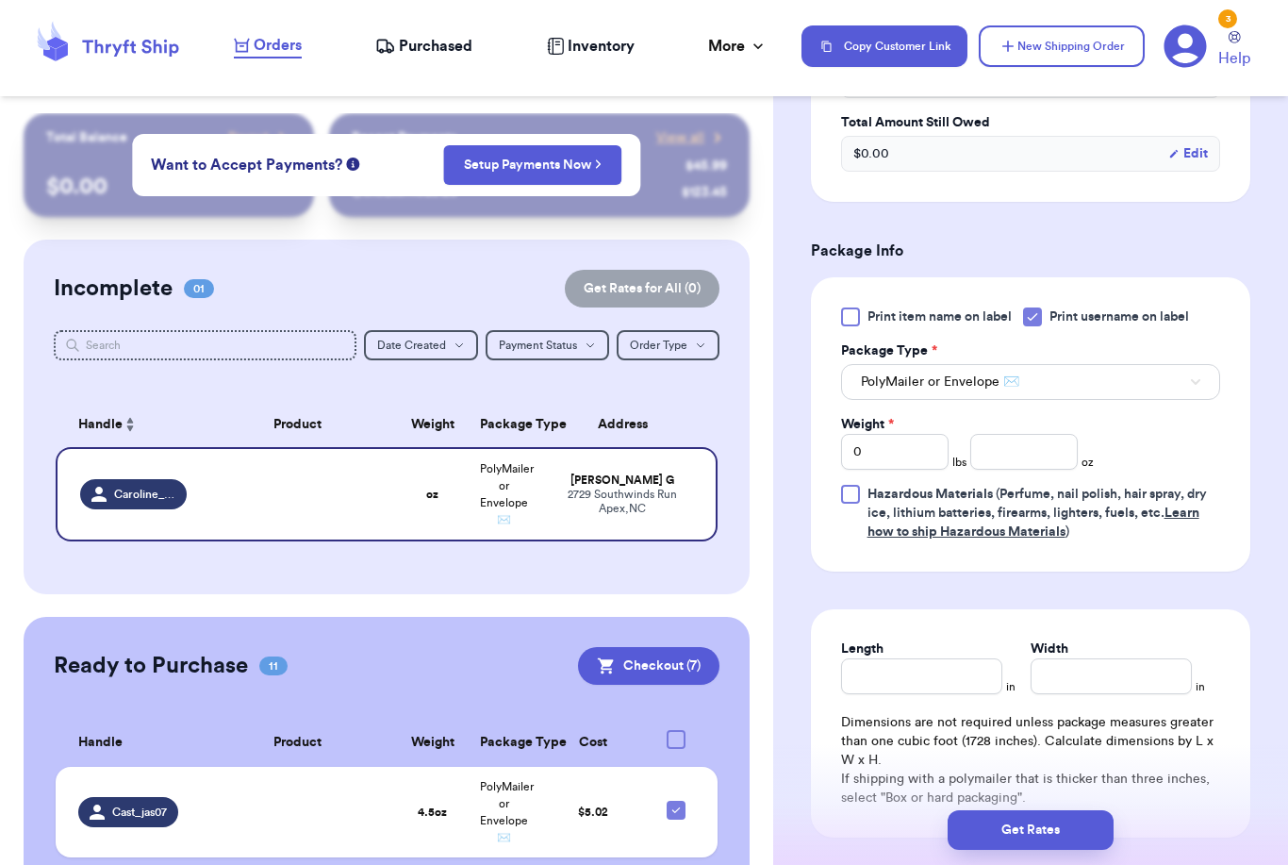
scroll to position [1019, 0]
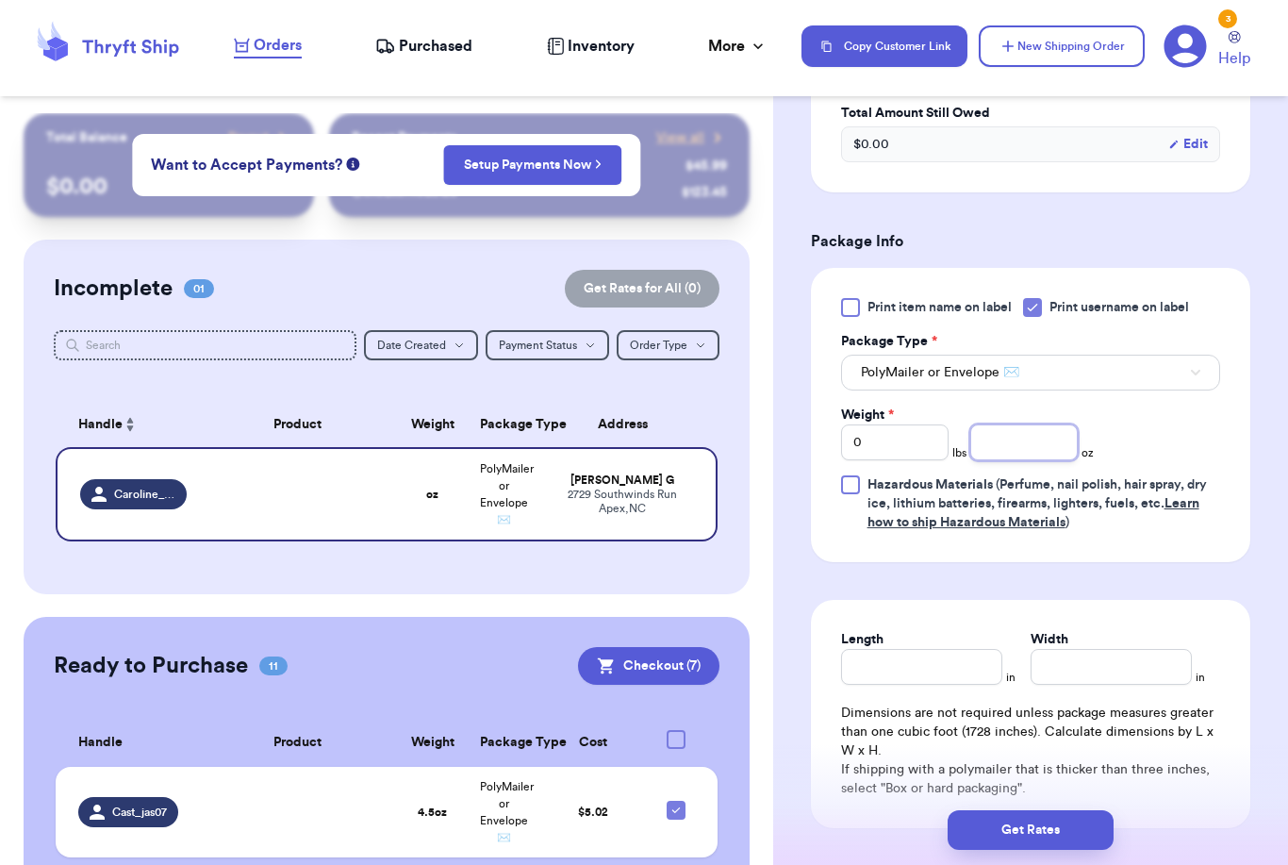
click at [1066, 433] on input "number" at bounding box center [1025, 442] width 108 height 36
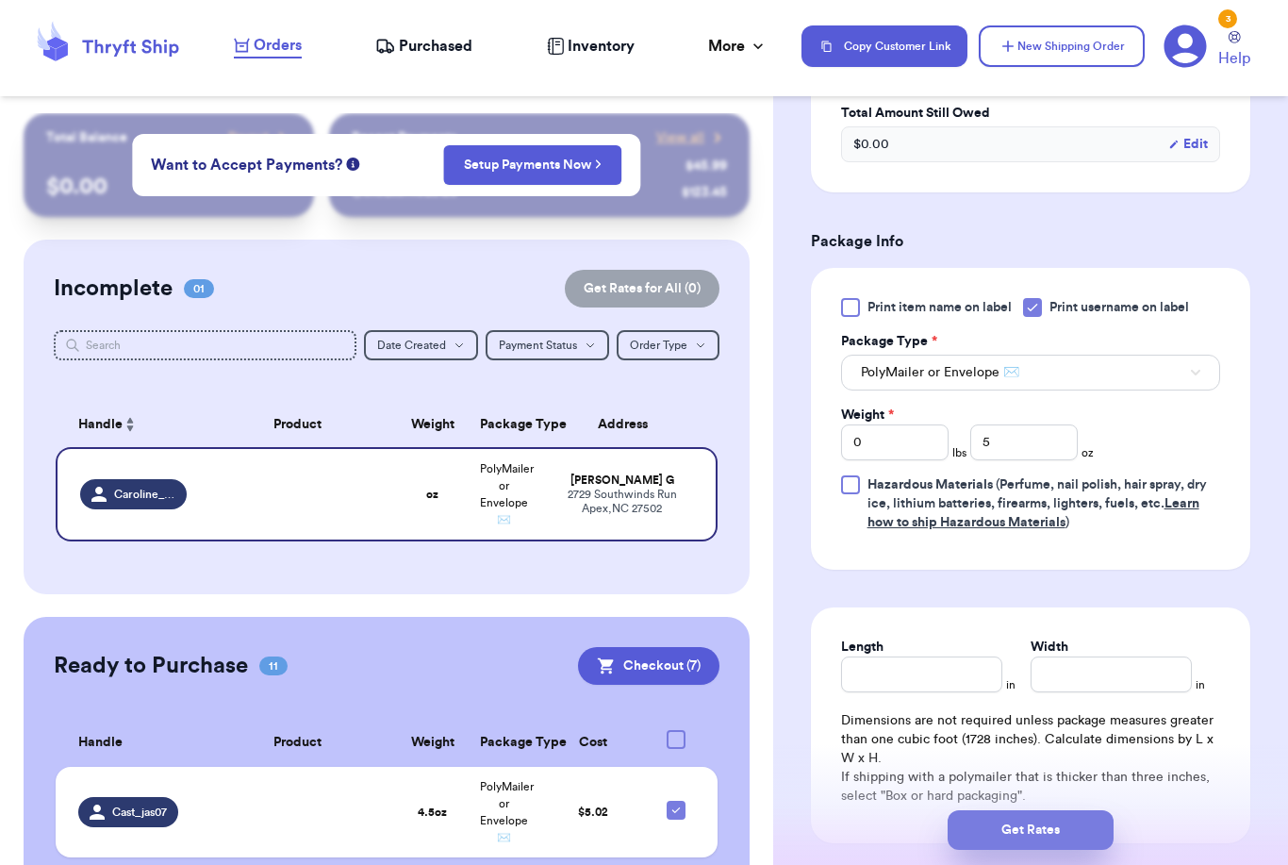
click at [1095, 810] on button "Get Rates" at bounding box center [1031, 830] width 166 height 40
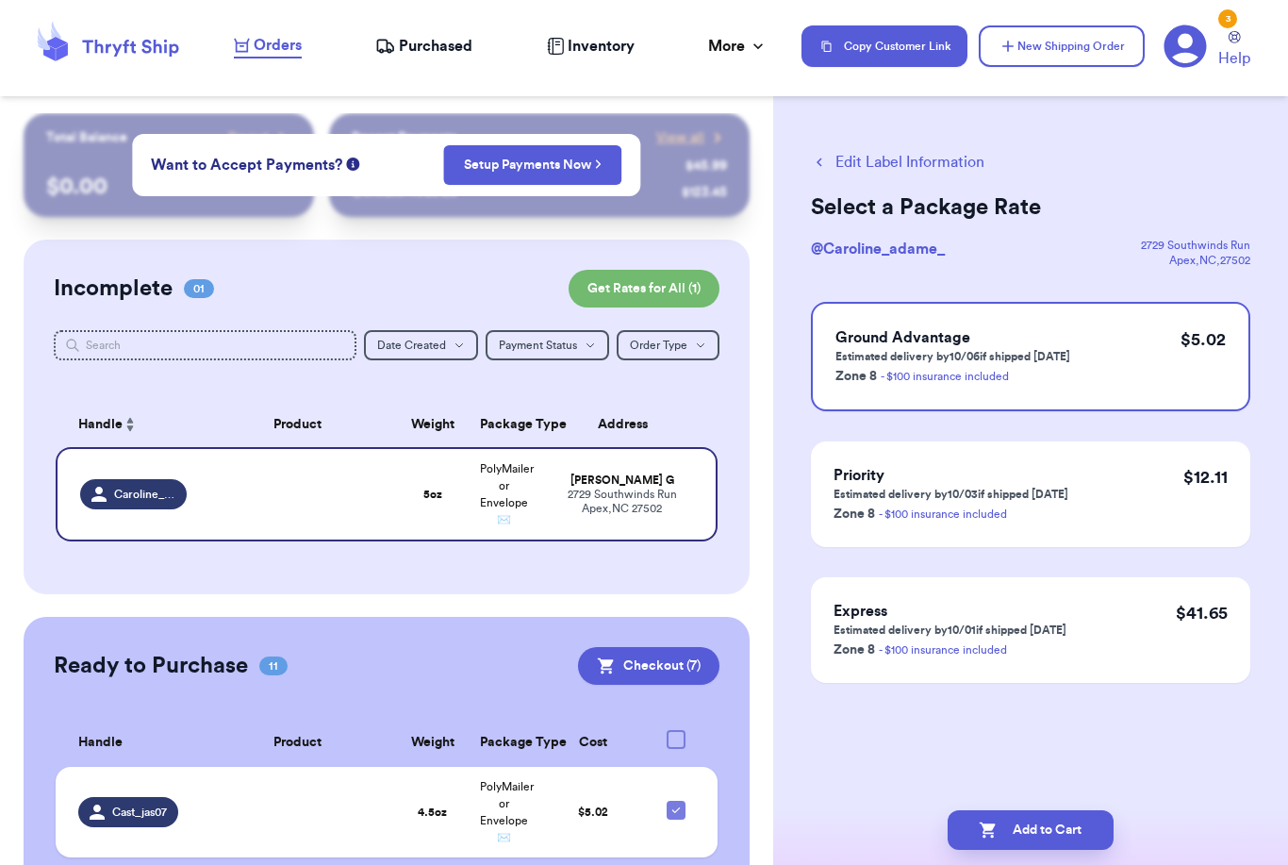
scroll to position [0, 0]
click at [1099, 810] on button "Add to Cart" at bounding box center [1031, 830] width 166 height 40
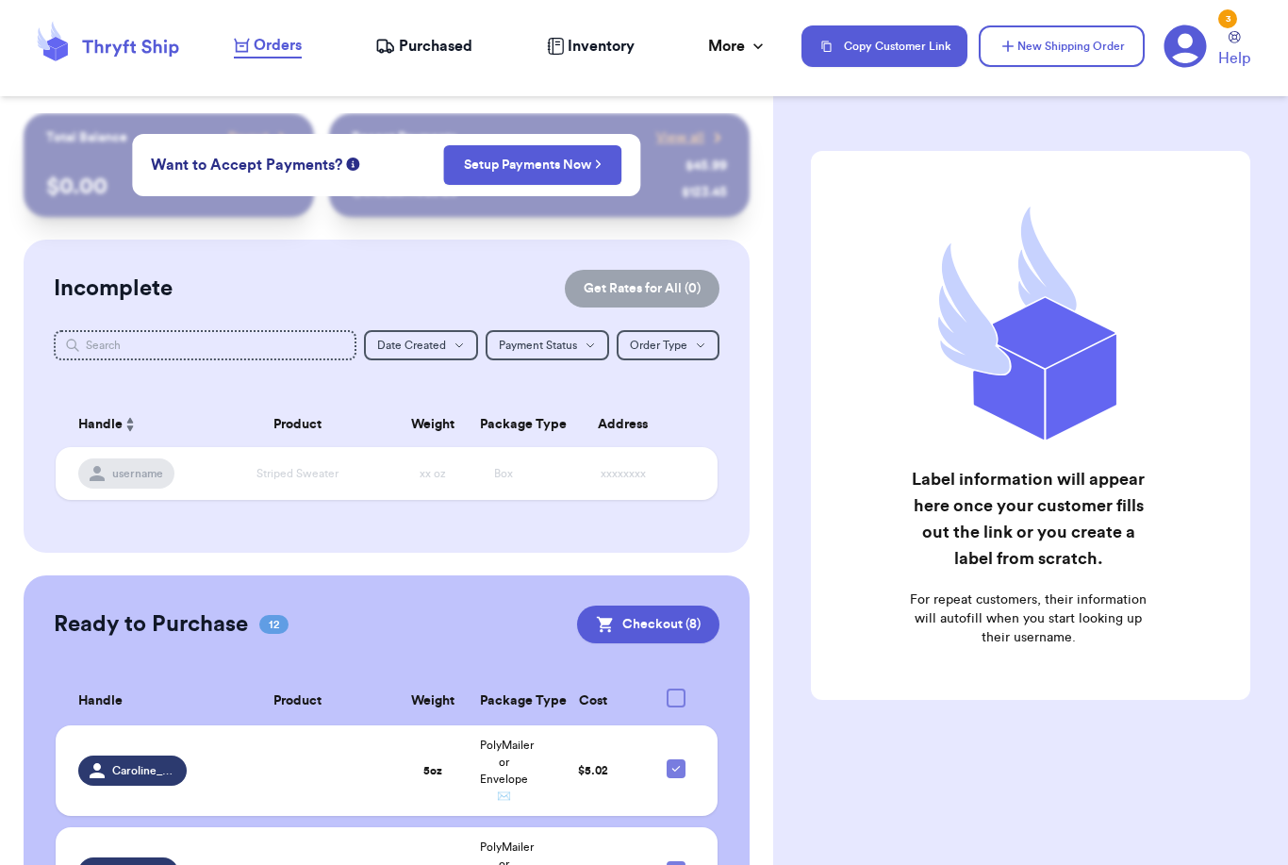
click at [675, 702] on div at bounding box center [676, 698] width 19 height 19
click at [675, 689] on input "checkbox" at bounding box center [675, 688] width 1 height 1
click at [675, 702] on icon at bounding box center [676, 697] width 15 height 15
click at [675, 689] on input "checkbox" at bounding box center [675, 688] width 1 height 1
click at [675, 702] on div at bounding box center [676, 698] width 19 height 19
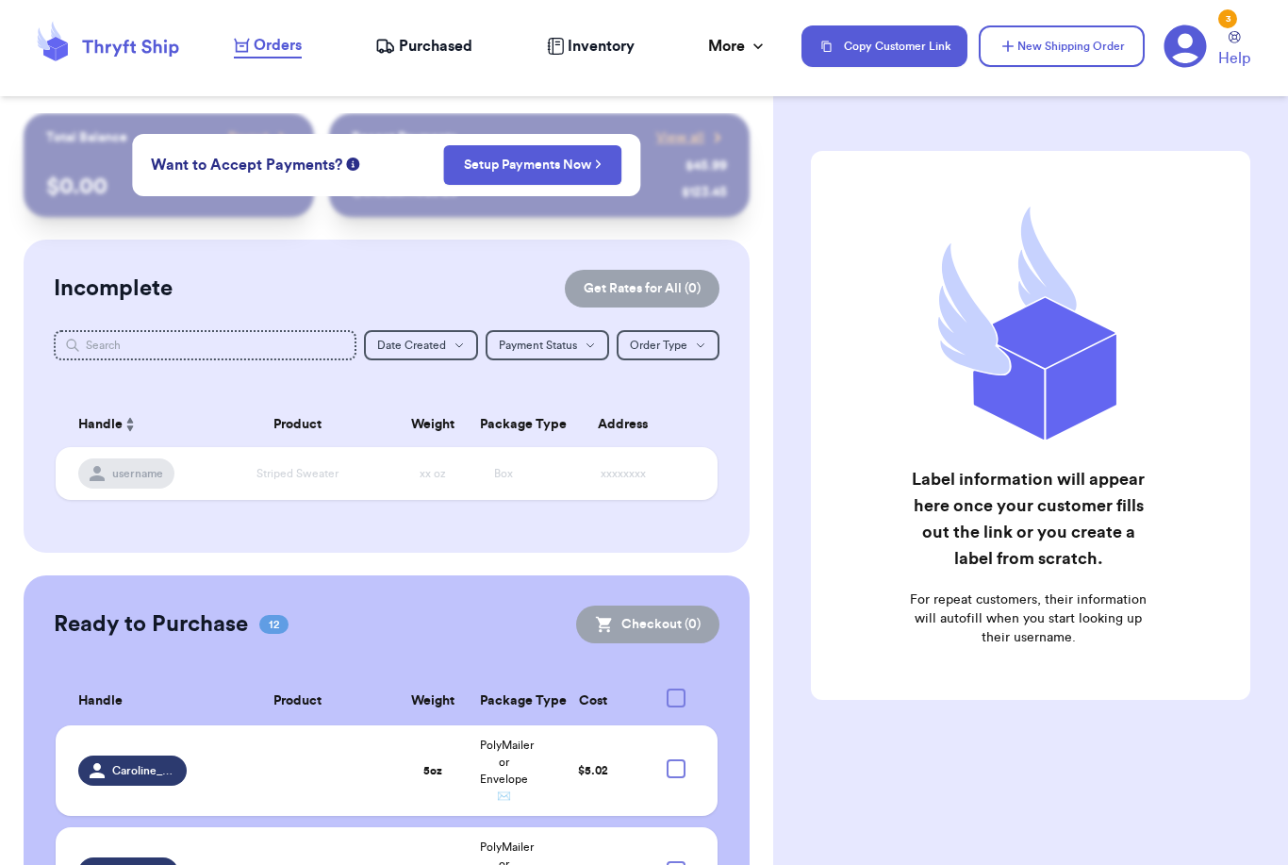
click at [675, 689] on input "checkbox" at bounding box center [675, 688] width 1 height 1
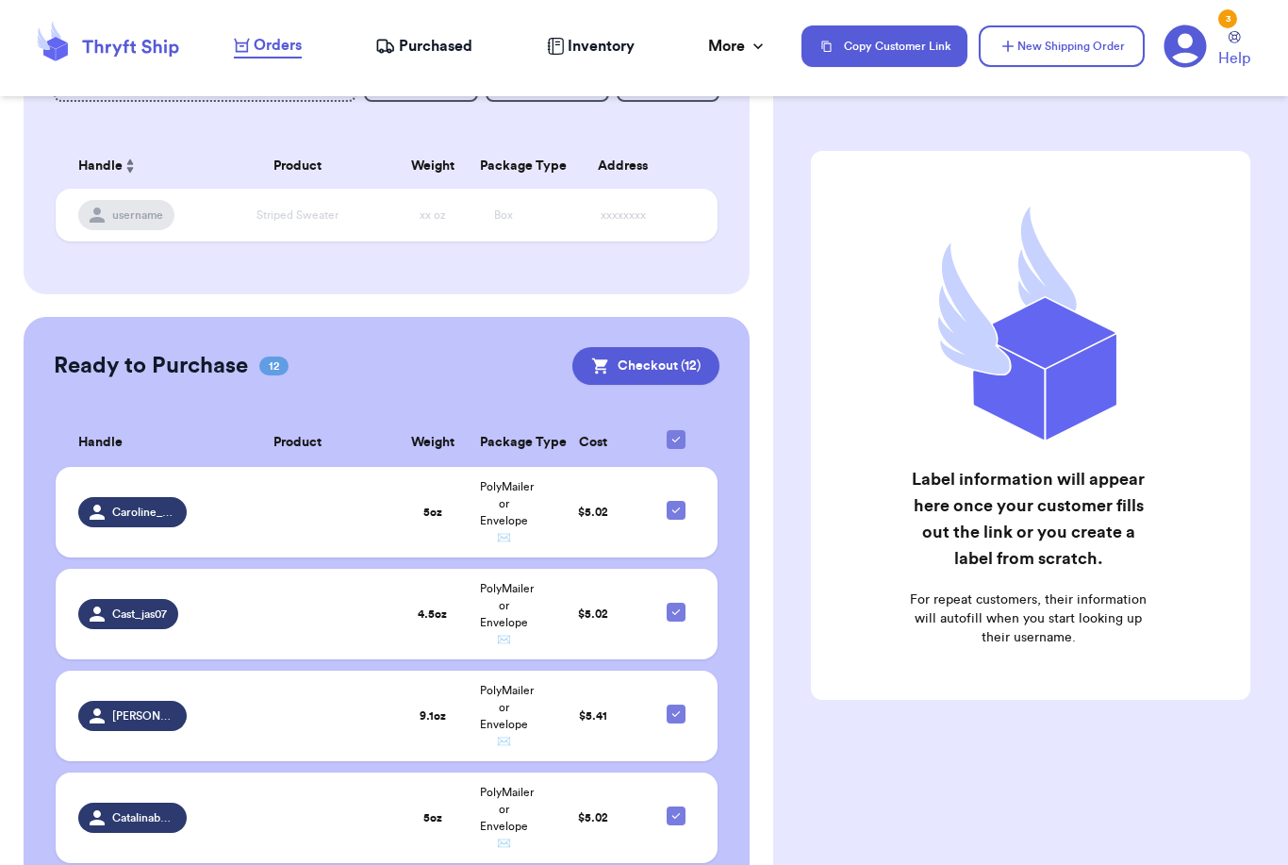
scroll to position [338, 0]
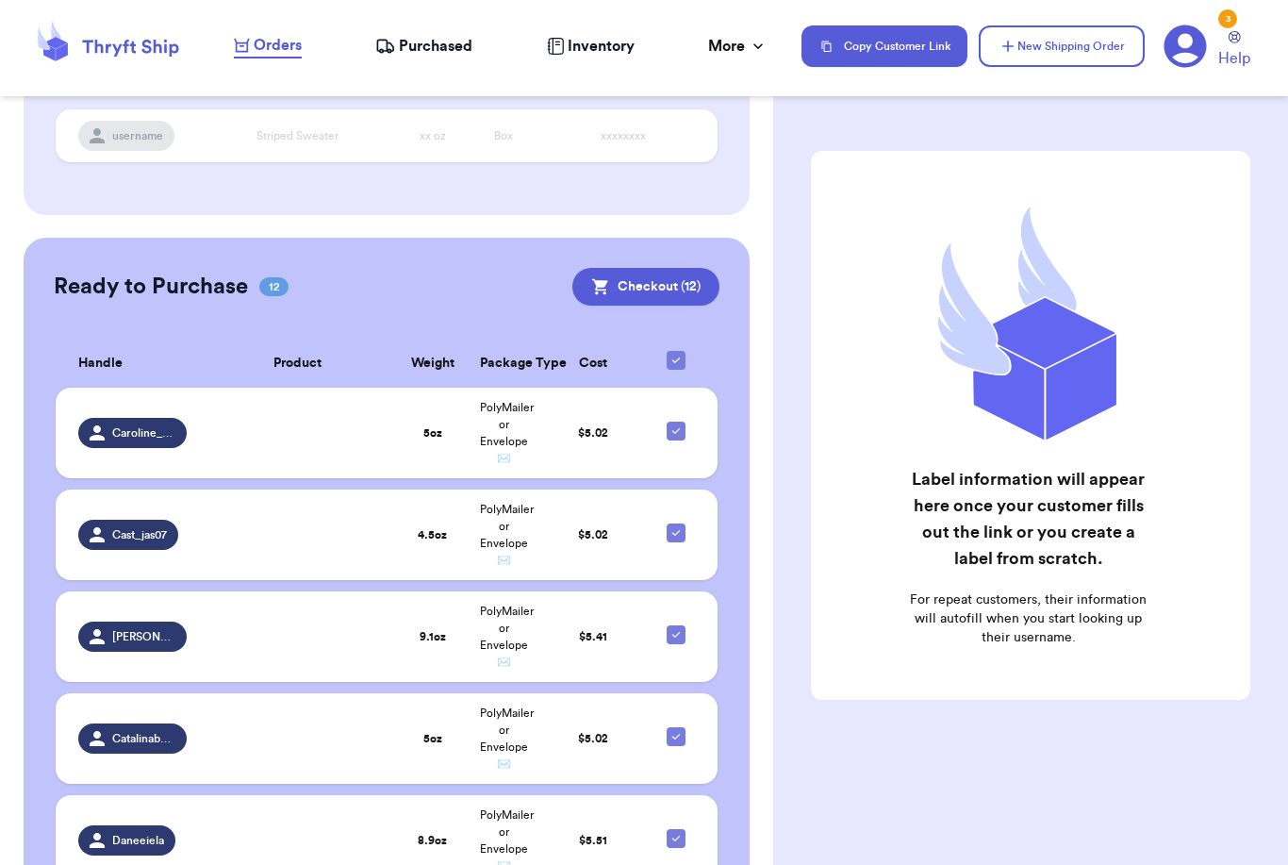
click at [678, 360] on icon at bounding box center [677, 360] width 8 height 6
click at [676, 351] on input "checkbox" at bounding box center [675, 350] width 1 height 1
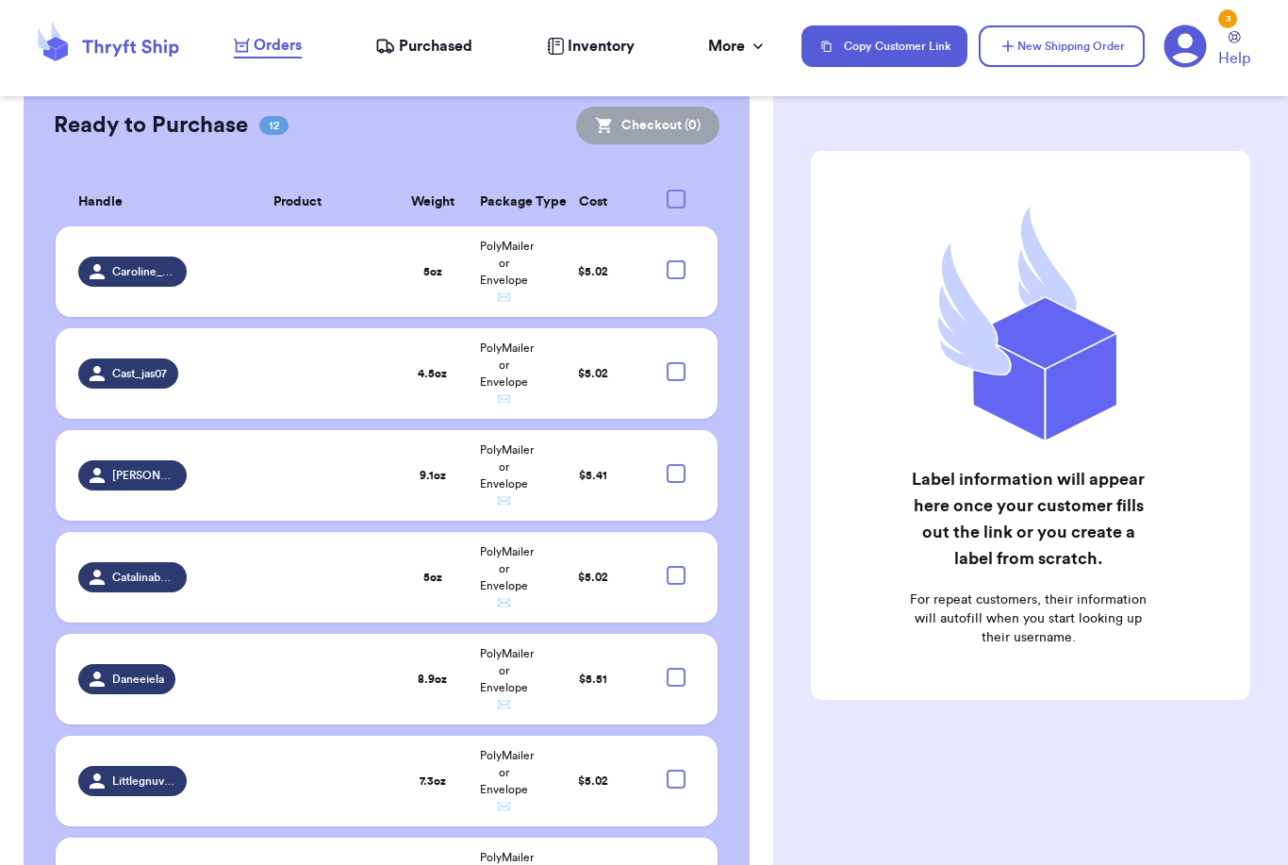
scroll to position [500, 0]
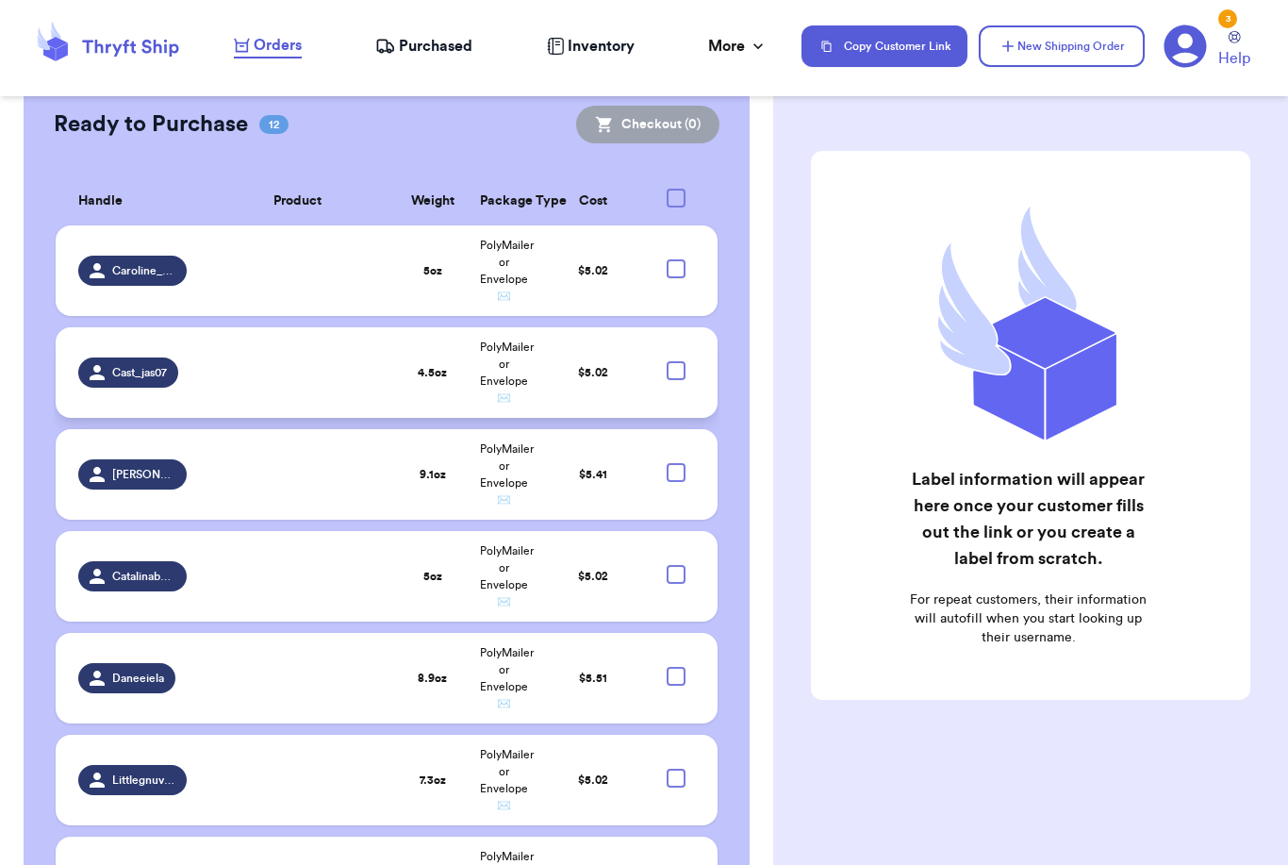
click at [679, 375] on div at bounding box center [676, 370] width 19 height 19
click at [676, 361] on input "checkbox" at bounding box center [675, 360] width 1 height 1
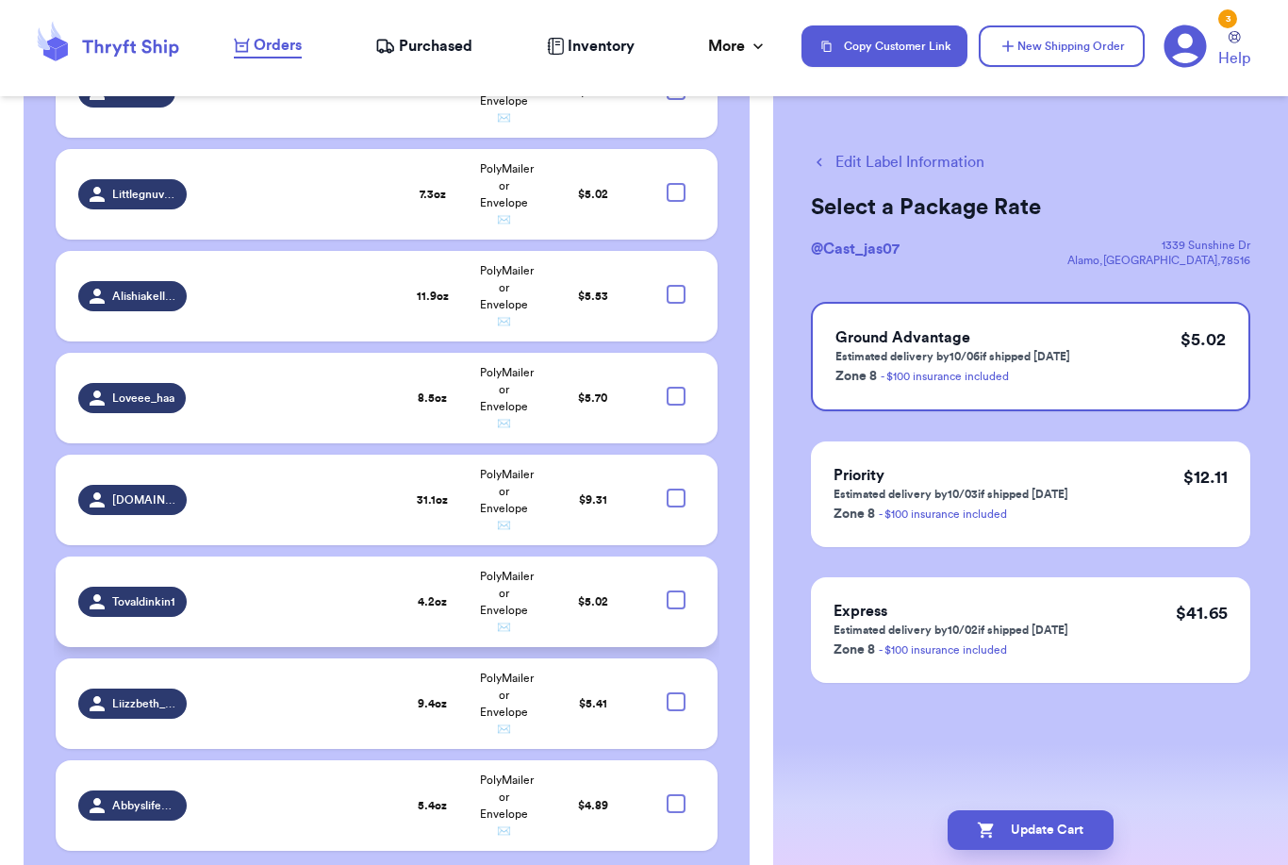
scroll to position [60, 0]
click at [674, 489] on div at bounding box center [676, 498] width 19 height 19
click at [675, 488] on input "checkbox" at bounding box center [675, 488] width 1 height 1
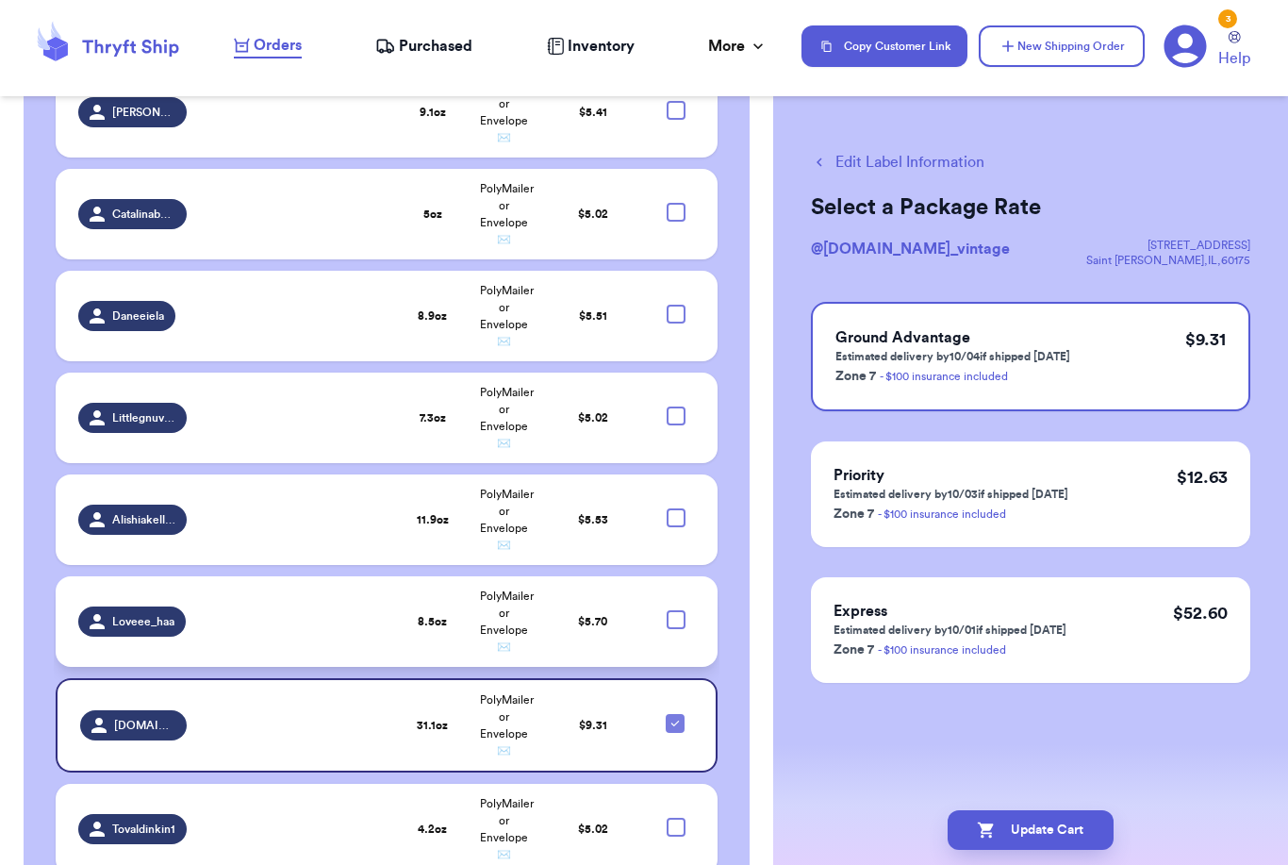
scroll to position [851, 0]
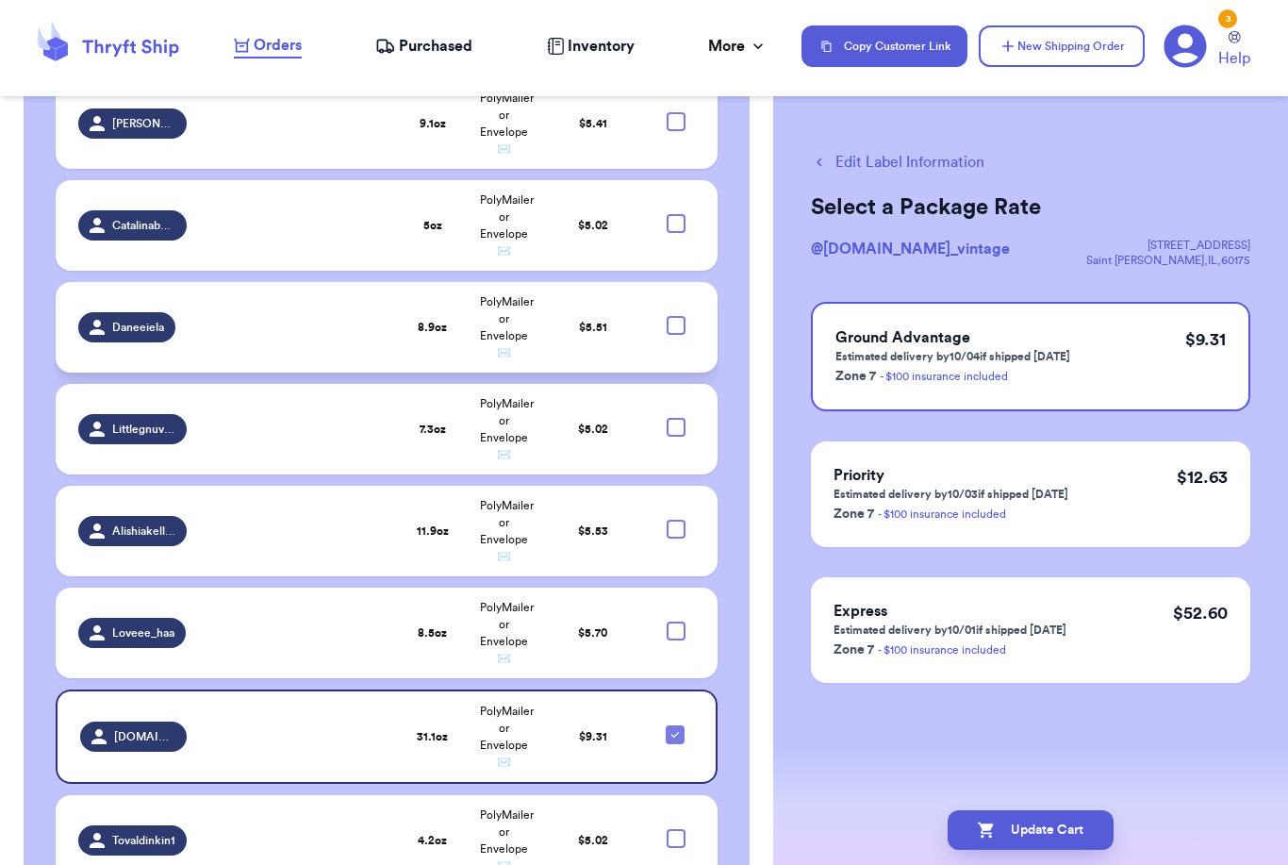
click at [687, 282] on td at bounding box center [682, 327] width 72 height 91
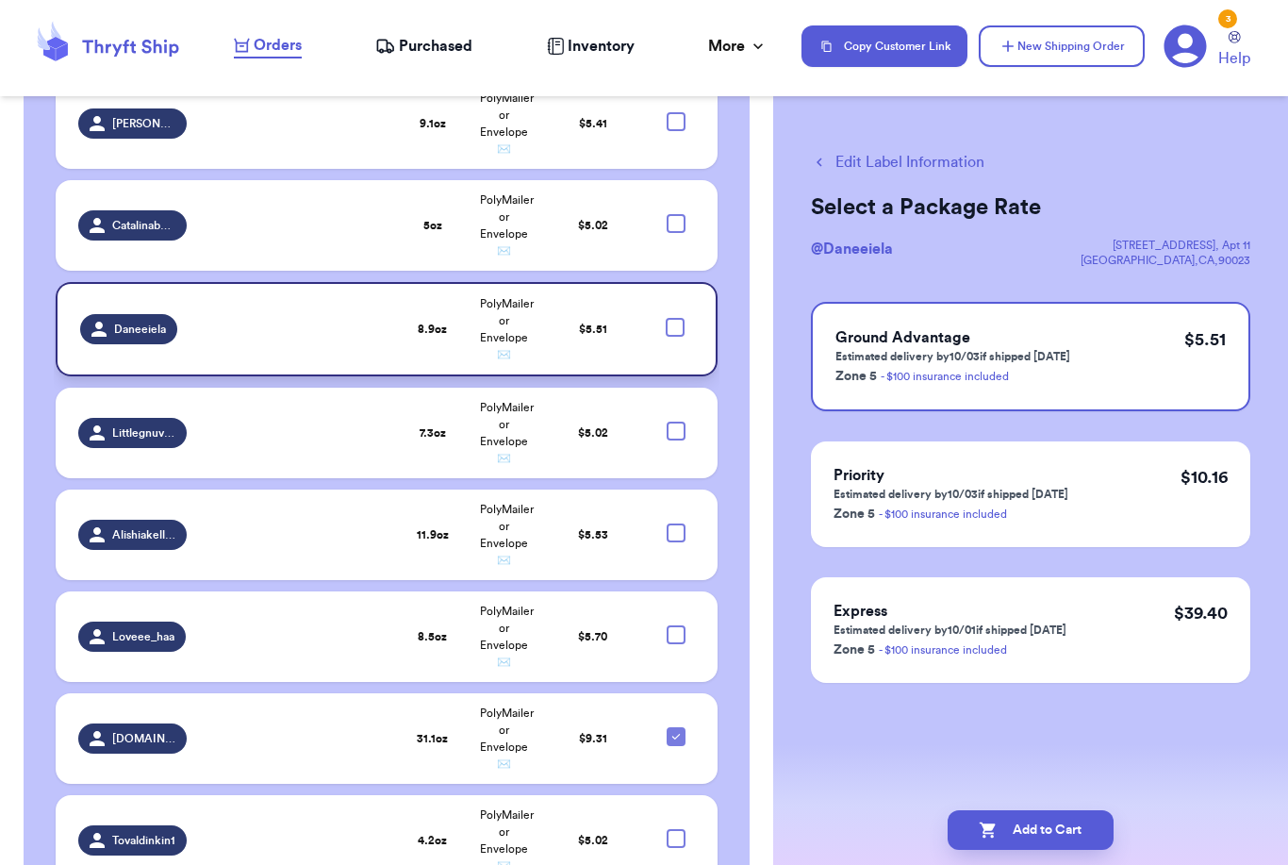
click at [683, 318] on div at bounding box center [675, 327] width 19 height 19
click at [675, 317] on input "checkbox" at bounding box center [674, 317] width 1 height 1
click at [677, 422] on div at bounding box center [676, 431] width 19 height 19
click at [676, 421] on input "checkbox" at bounding box center [675, 421] width 1 height 1
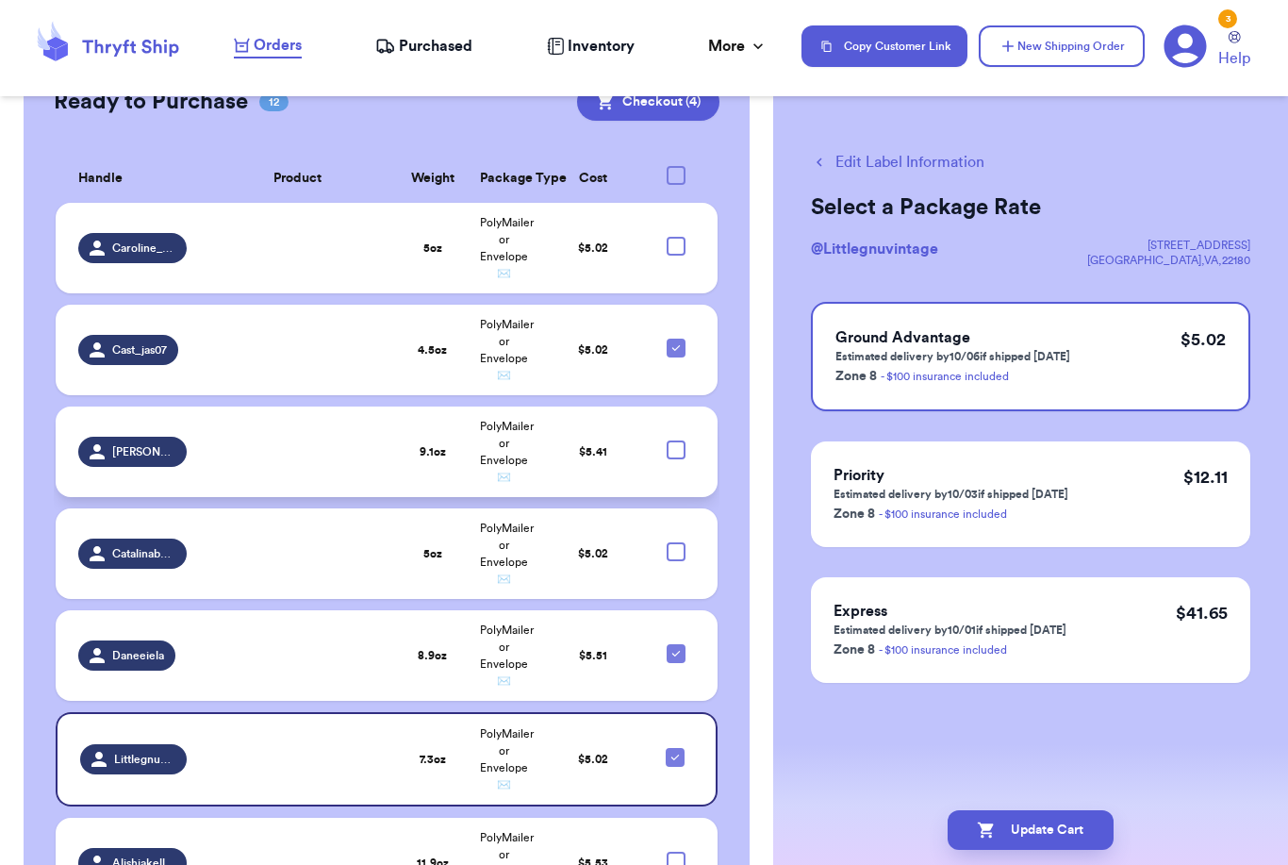
scroll to position [537, 0]
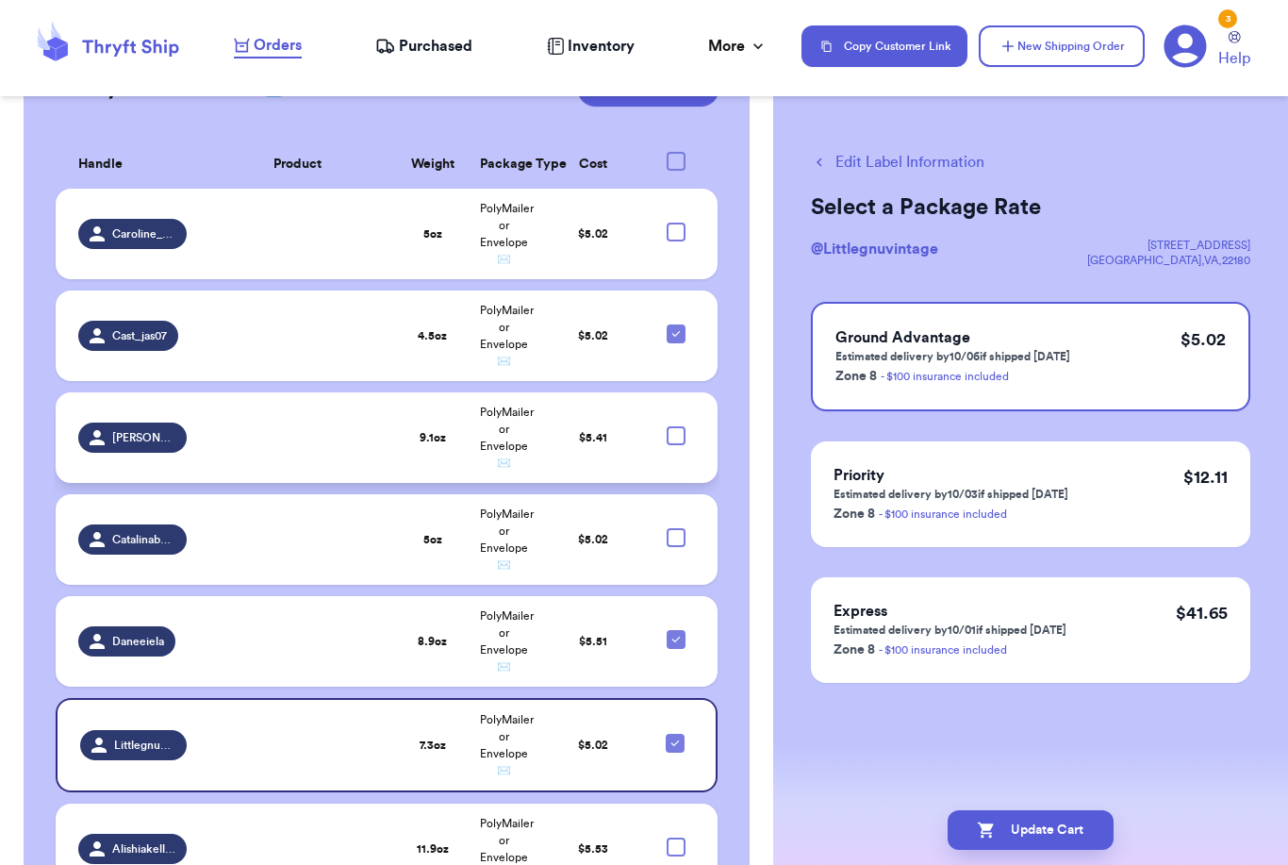
click at [679, 426] on div at bounding box center [676, 435] width 19 height 19
click at [676, 425] on input "checkbox" at bounding box center [675, 425] width 1 height 1
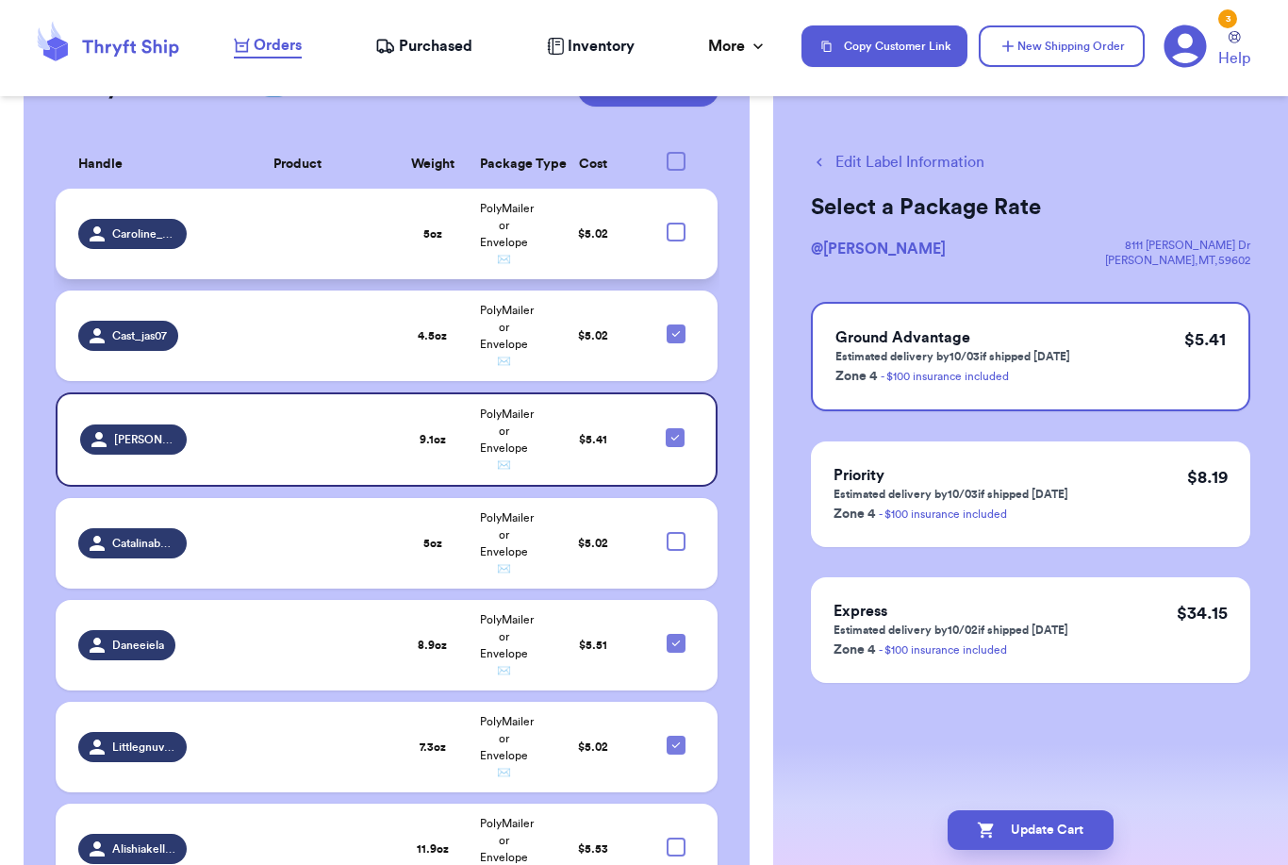
click at [675, 223] on div at bounding box center [676, 232] width 19 height 19
click at [675, 222] on input "checkbox" at bounding box center [675, 222] width 1 height 1
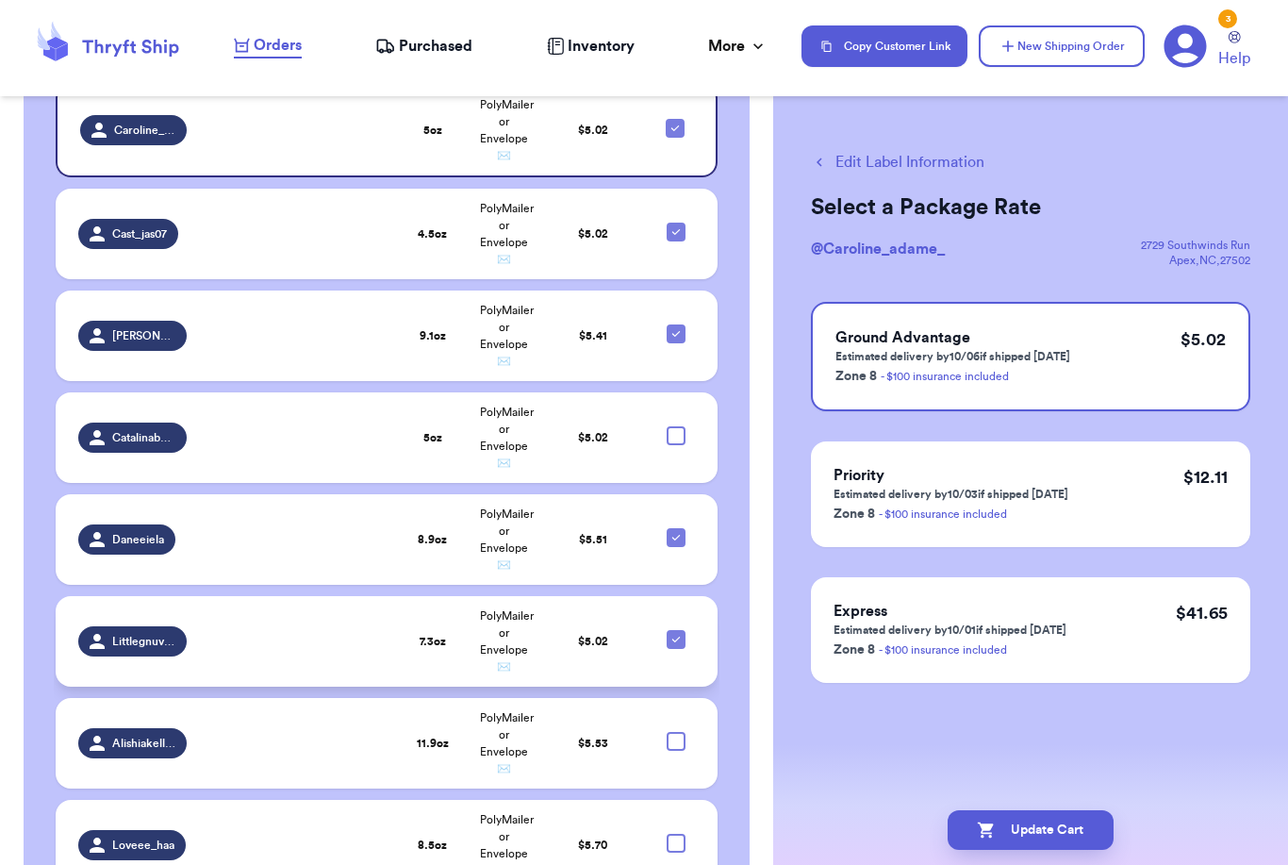
scroll to position [647, 0]
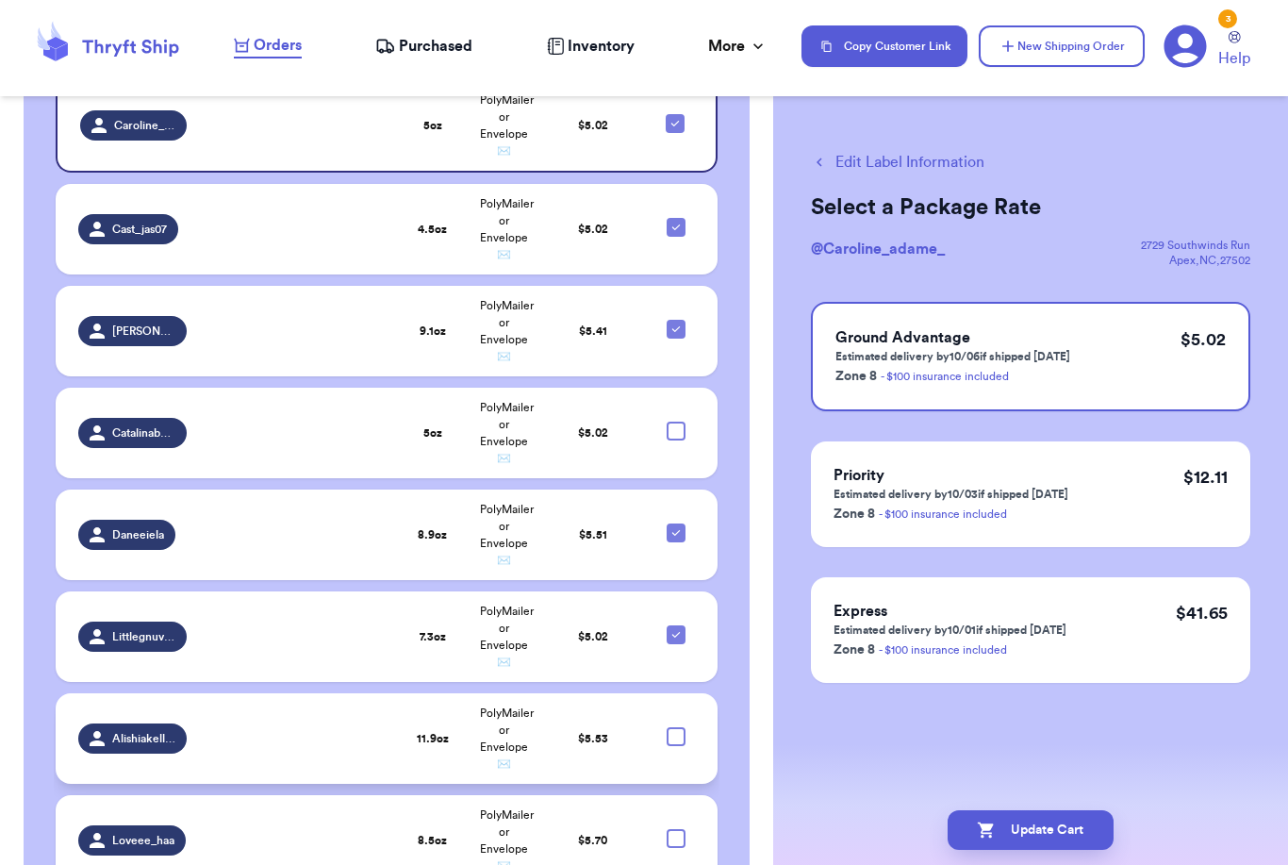
click at [678, 727] on div at bounding box center [676, 736] width 19 height 19
click at [676, 726] on input "checkbox" at bounding box center [675, 726] width 1 height 1
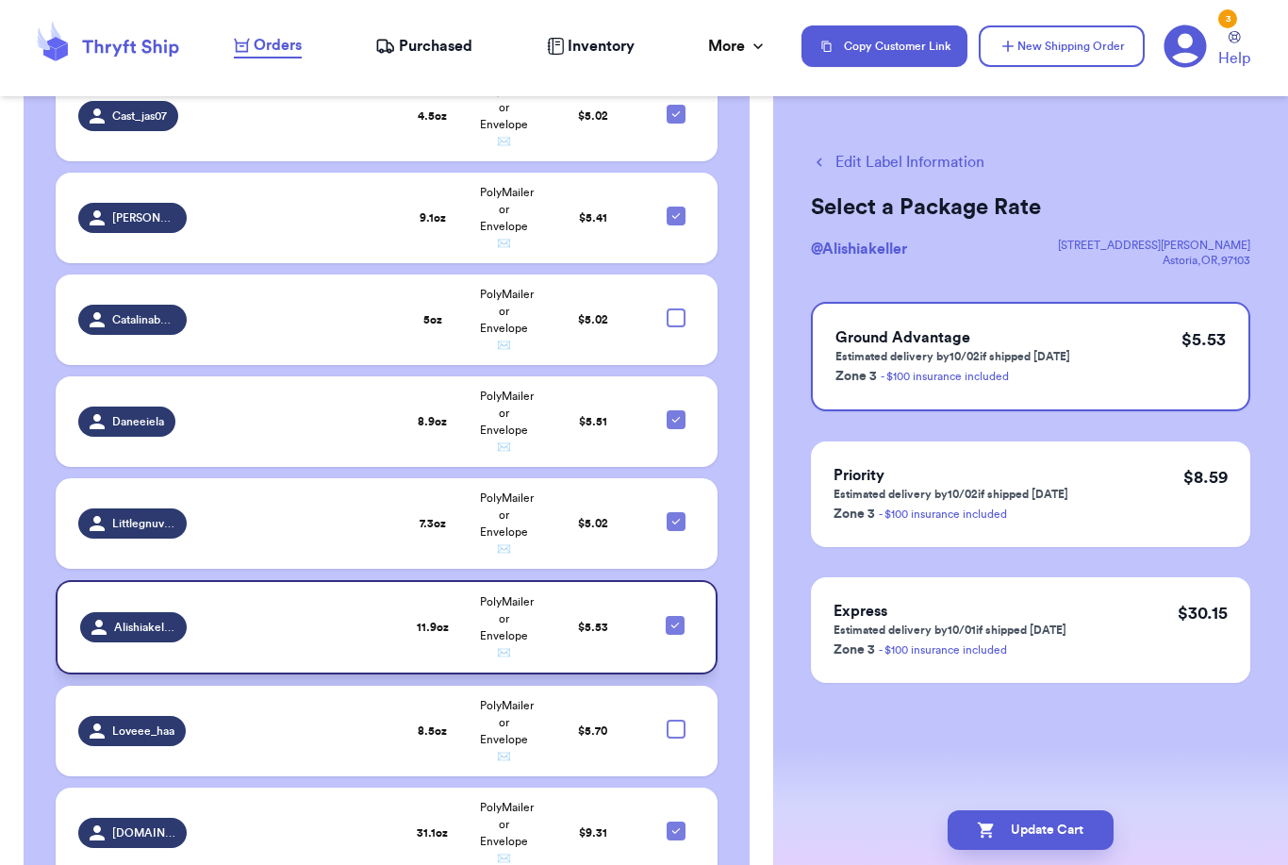
scroll to position [766, 0]
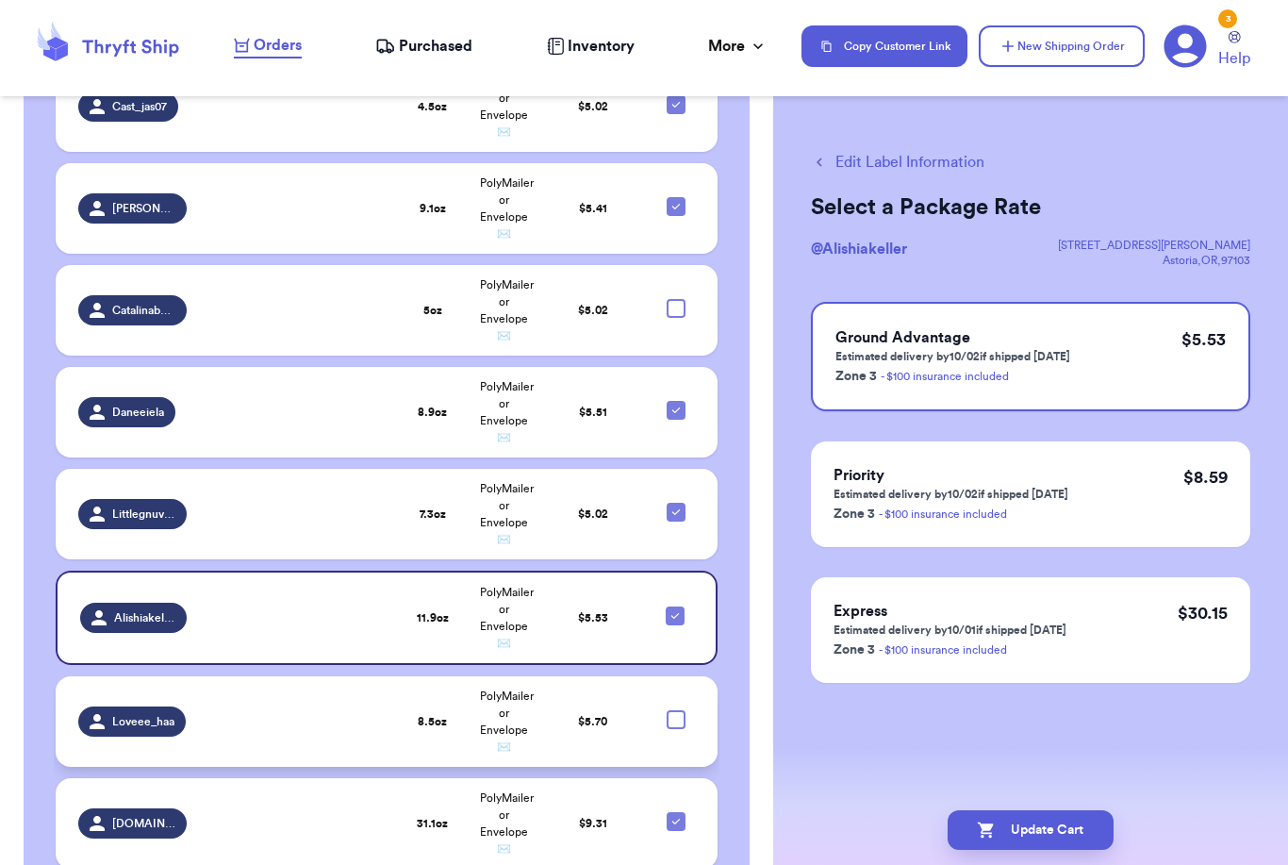
click at [153, 714] on span "Loveee_haa" at bounding box center [143, 721] width 62 height 15
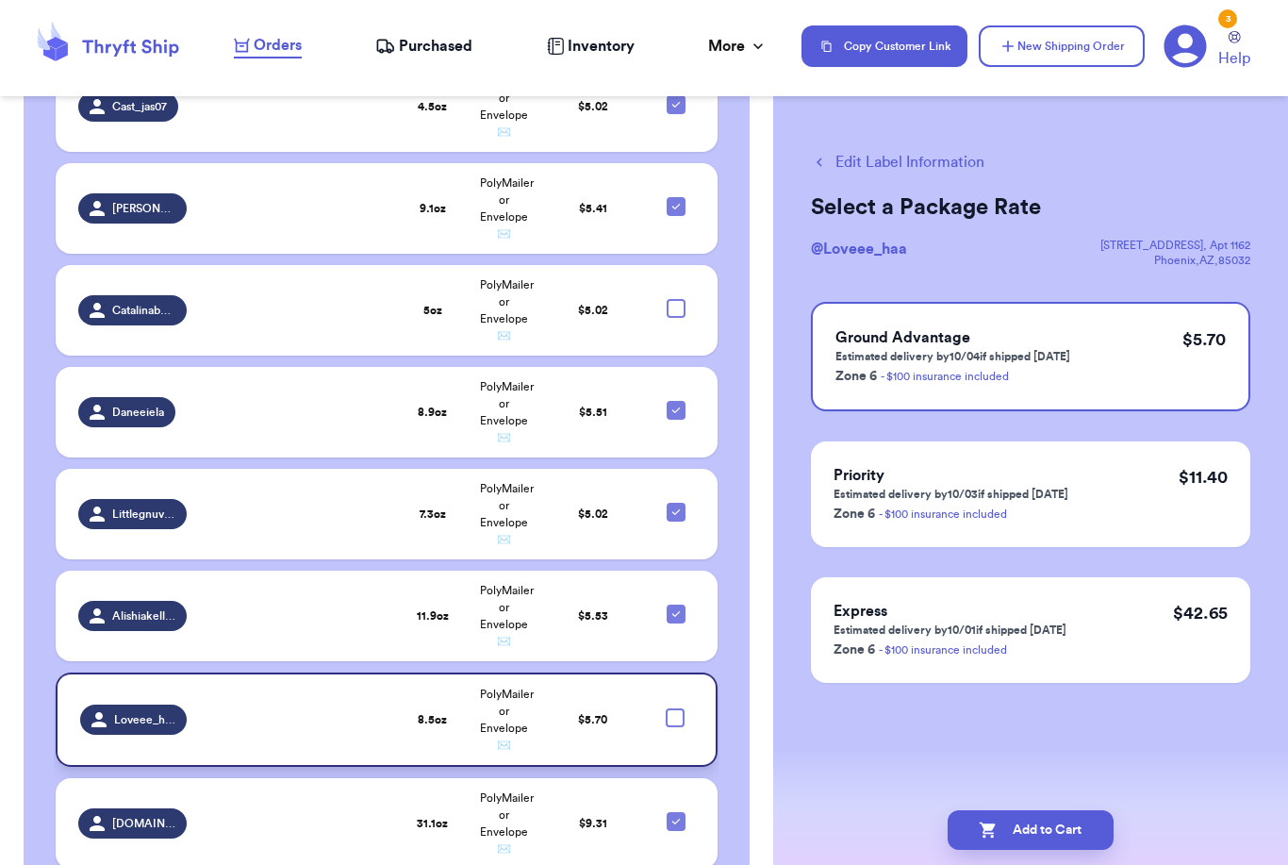
click at [672, 708] on div at bounding box center [675, 717] width 19 height 19
click at [674, 707] on input "checkbox" at bounding box center [674, 707] width 1 height 1
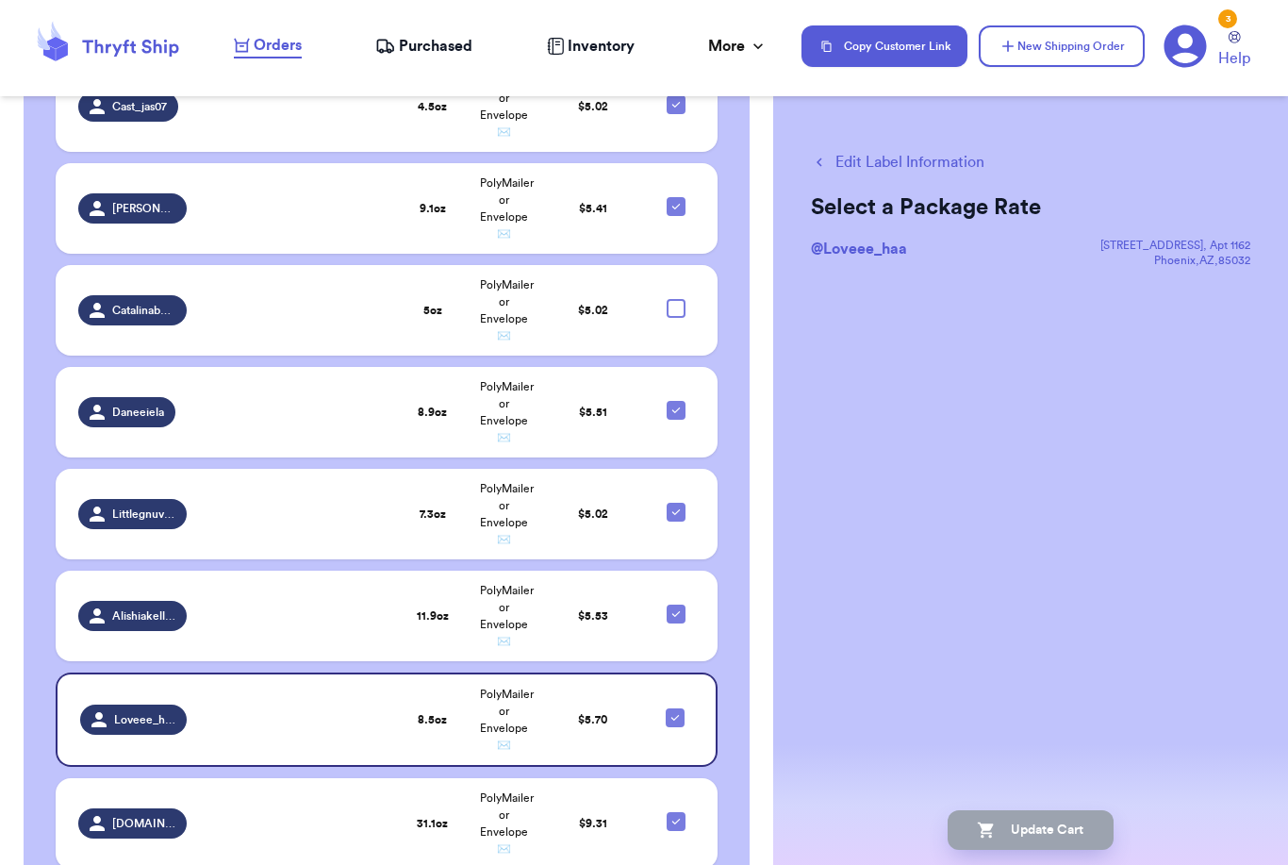
click at [851, 251] on span "@ Loveee_haa" at bounding box center [859, 248] width 96 height 15
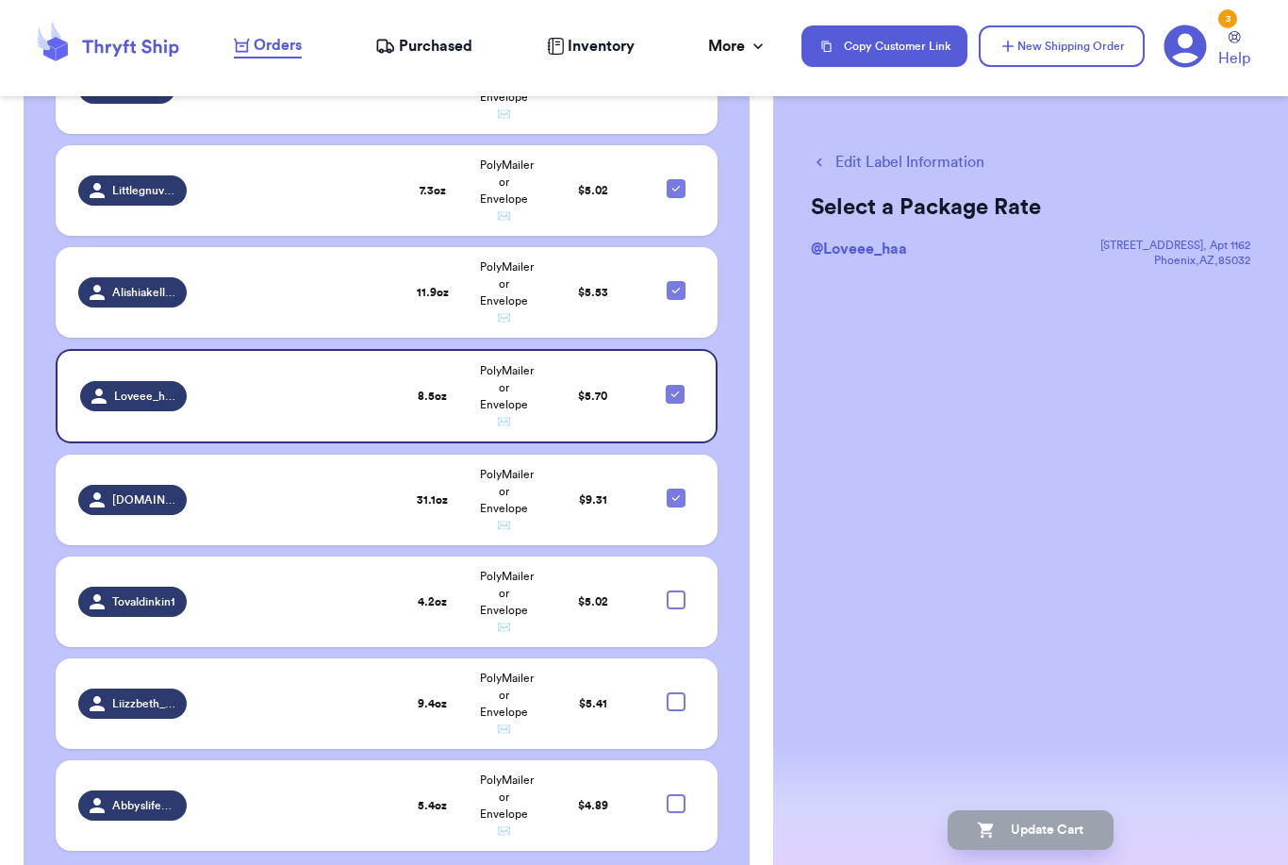
scroll to position [0, 0]
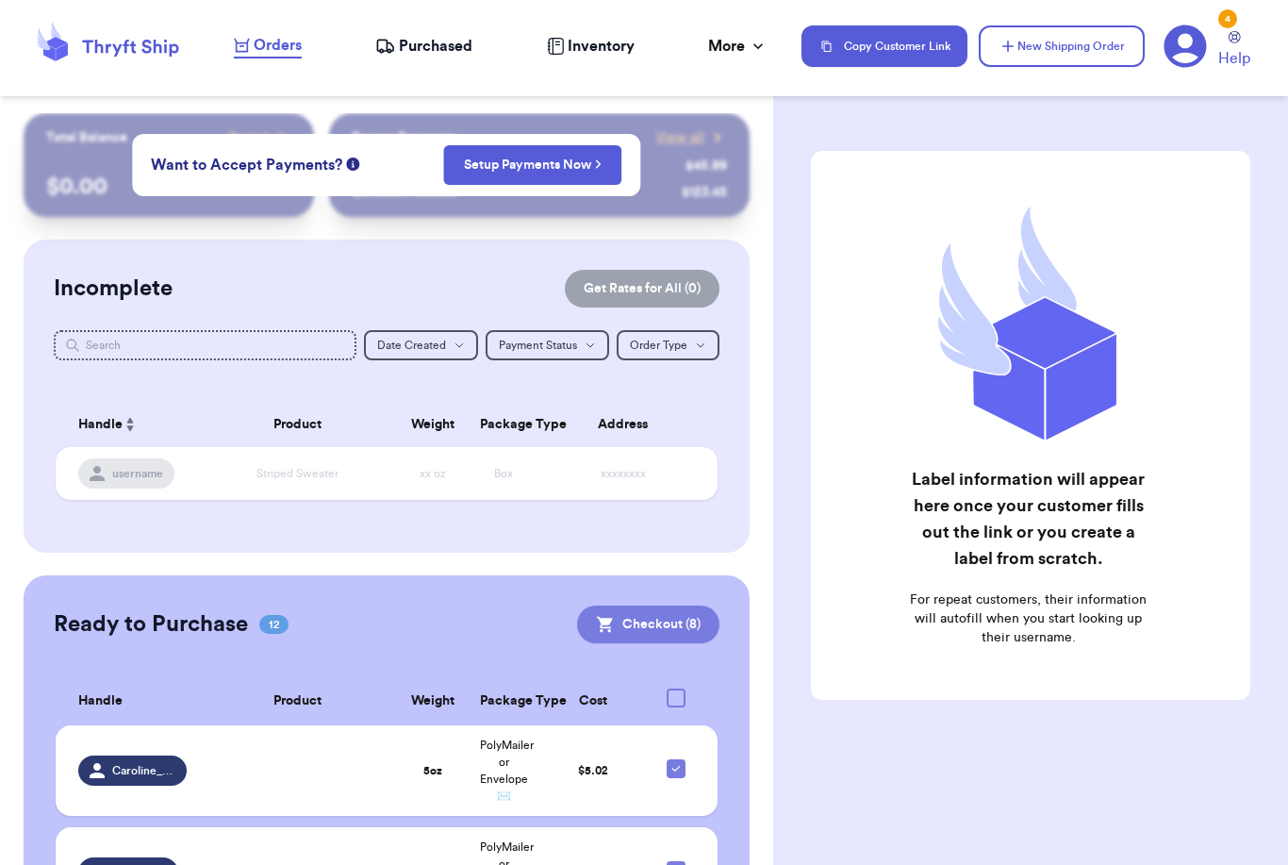
click at [688, 638] on button "Checkout ( 8 )" at bounding box center [648, 625] width 142 height 38
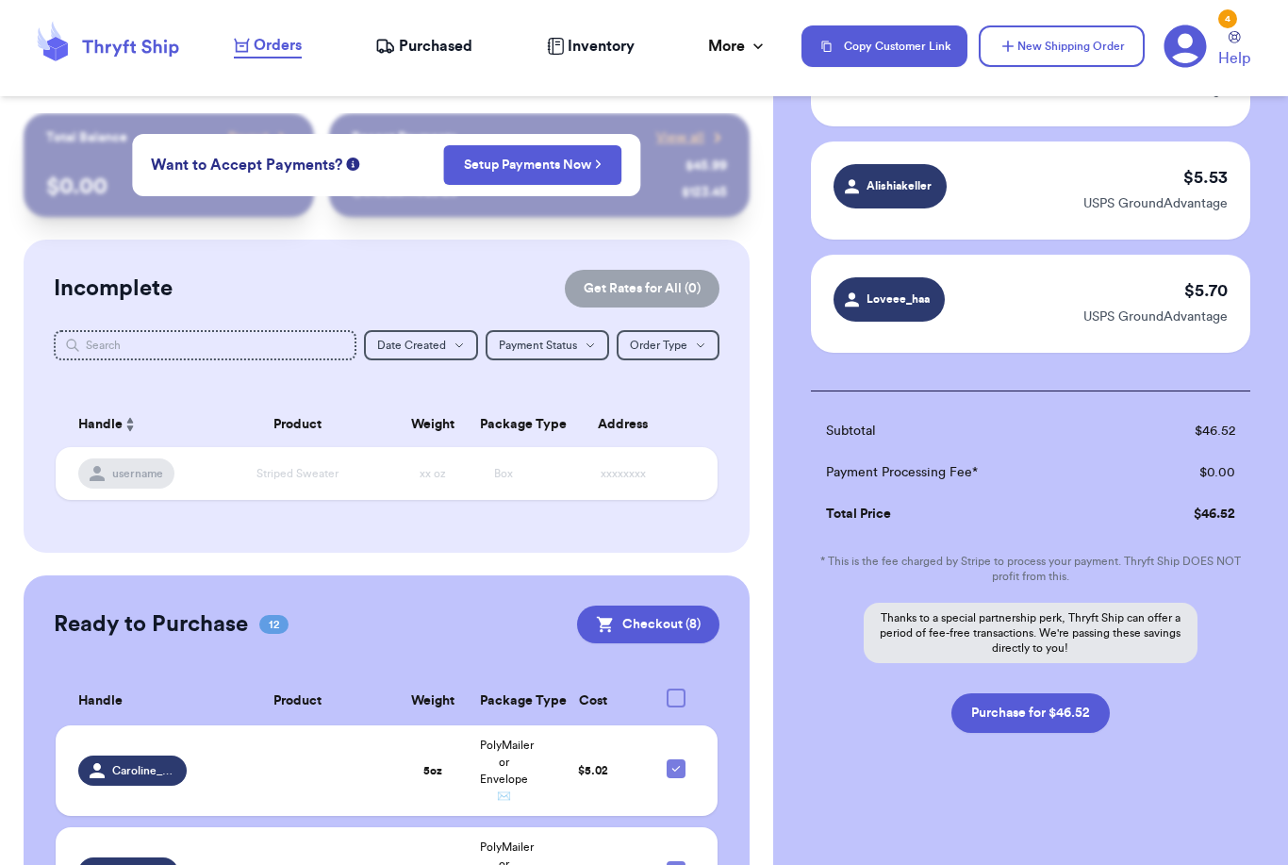
scroll to position [772, 0]
click at [1016, 714] on button "Purchase for $46.52" at bounding box center [1031, 713] width 158 height 40
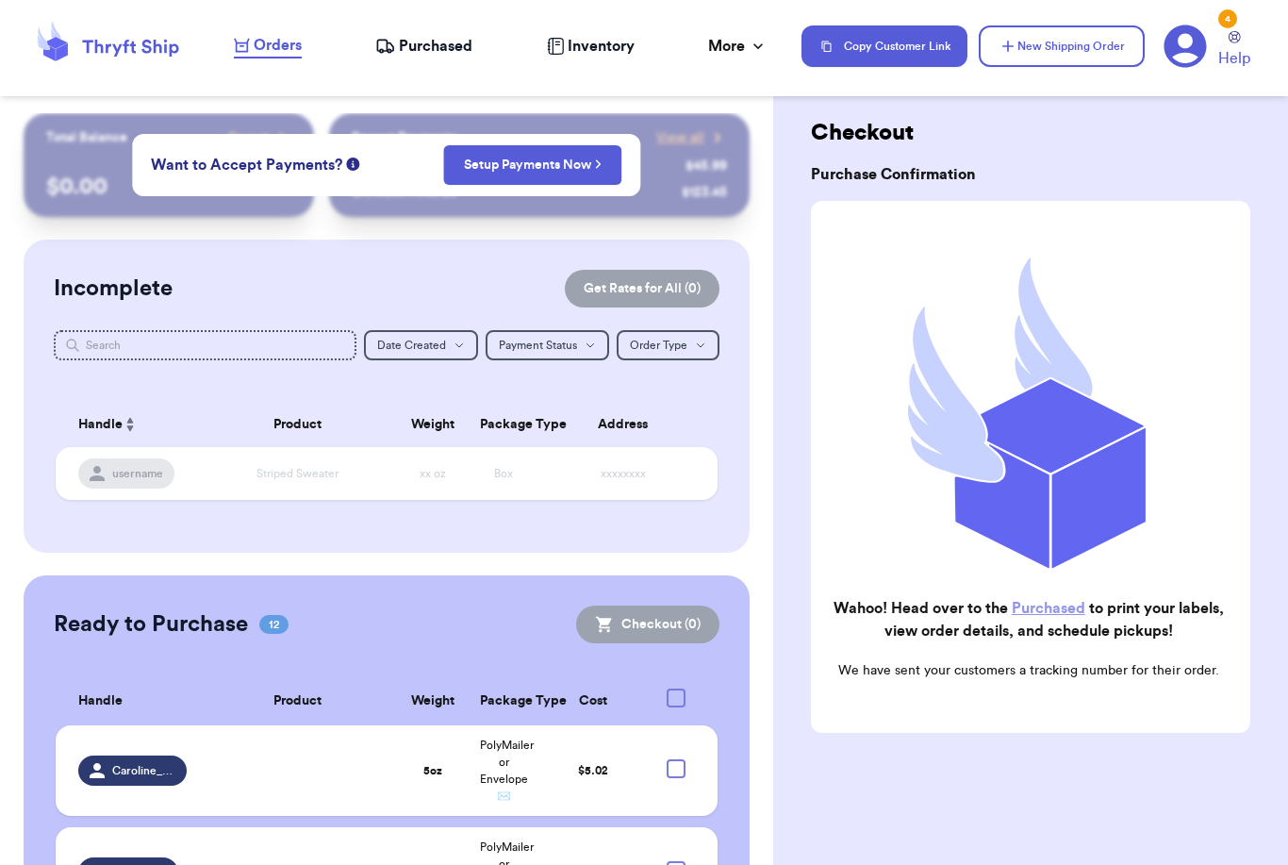
checkbox input "false"
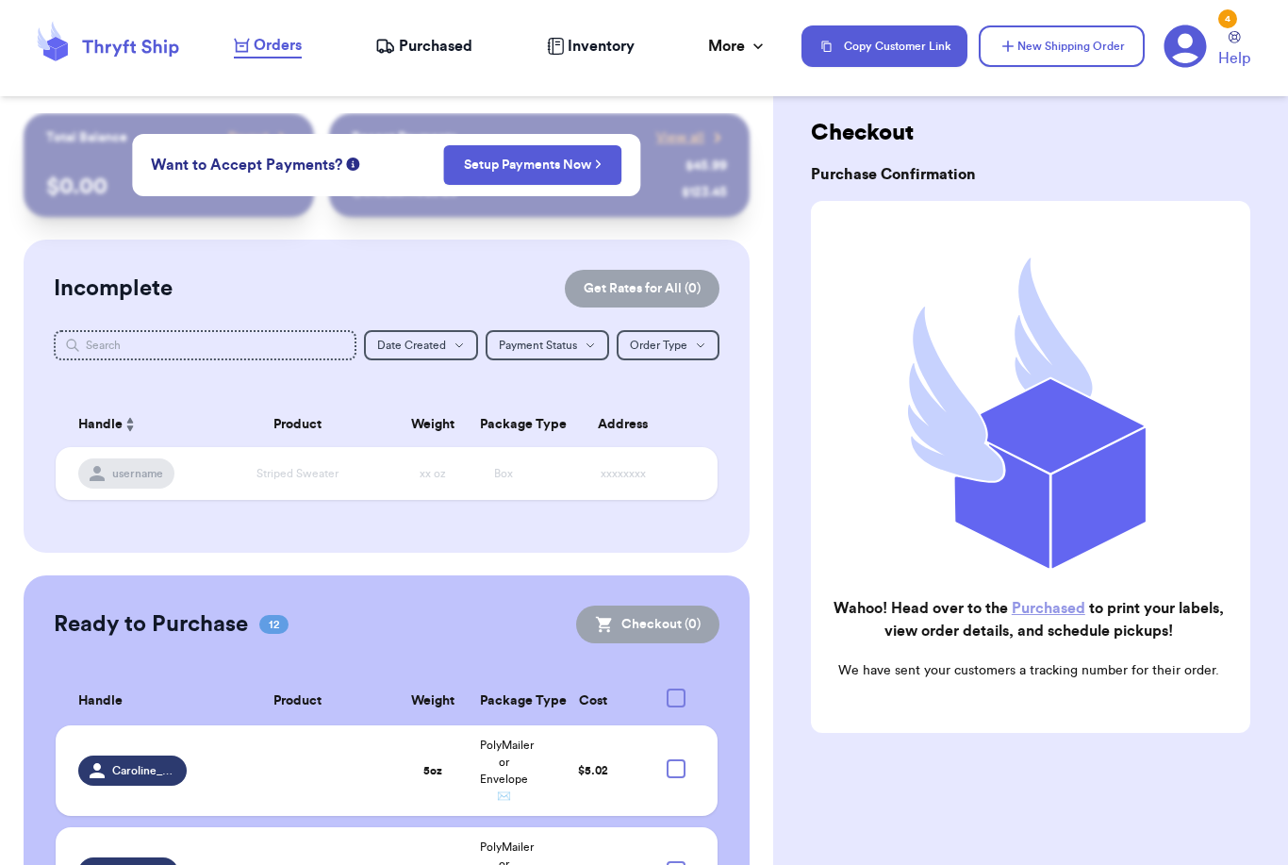
checkbox input "false"
click at [408, 55] on span "Purchased" at bounding box center [436, 46] width 74 height 23
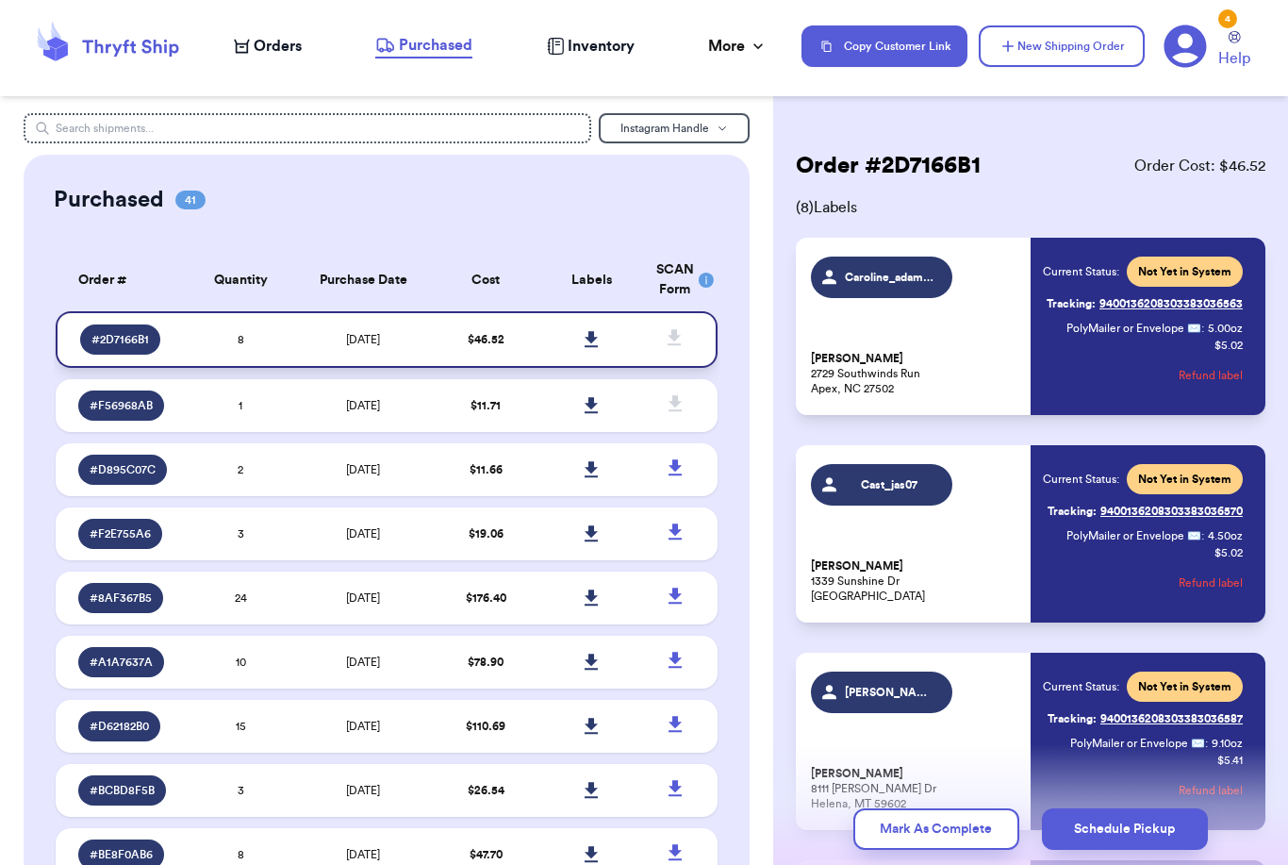
click at [592, 347] on icon at bounding box center [591, 339] width 13 height 16
